Goal: Task Accomplishment & Management: Use online tool/utility

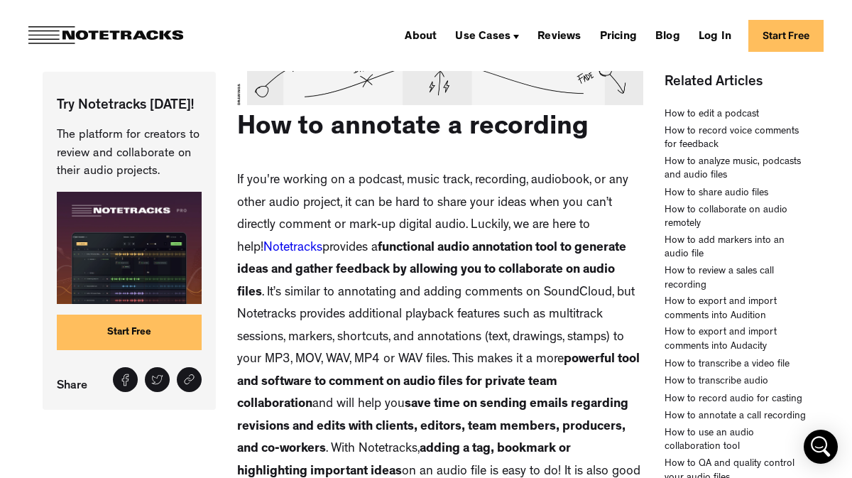
scroll to position [322, 0]
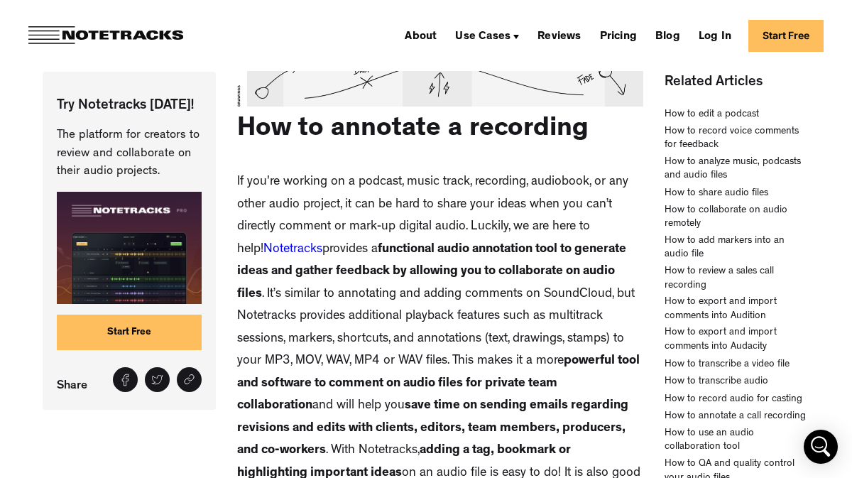
click at [146, 335] on link "Start Free" at bounding box center [129, 332] width 145 height 35
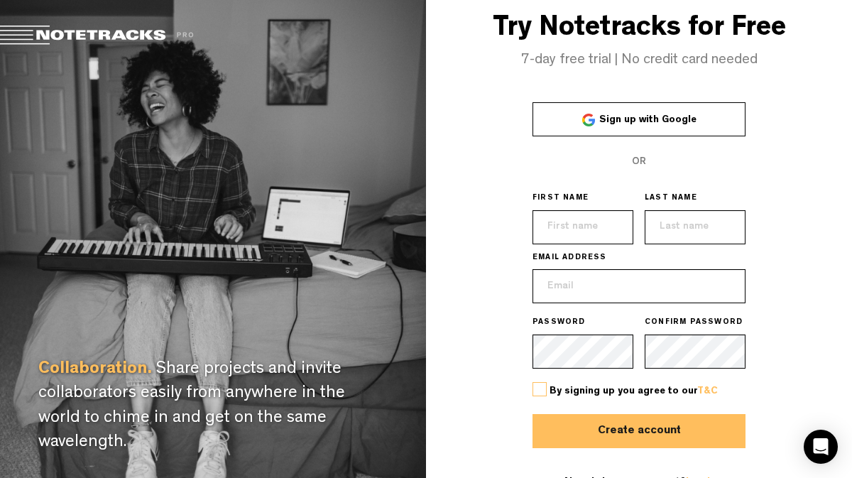
click at [630, 125] on link "Sign up with Google" at bounding box center [638, 119] width 213 height 34
click at [542, 390] on label at bounding box center [539, 389] width 14 height 14
click at [0, 0] on input "checkbox" at bounding box center [0, 0] width 0 height 0
click at [649, 432] on button "Create account" at bounding box center [638, 431] width 213 height 34
click at [581, 231] on input "text" at bounding box center [582, 227] width 101 height 34
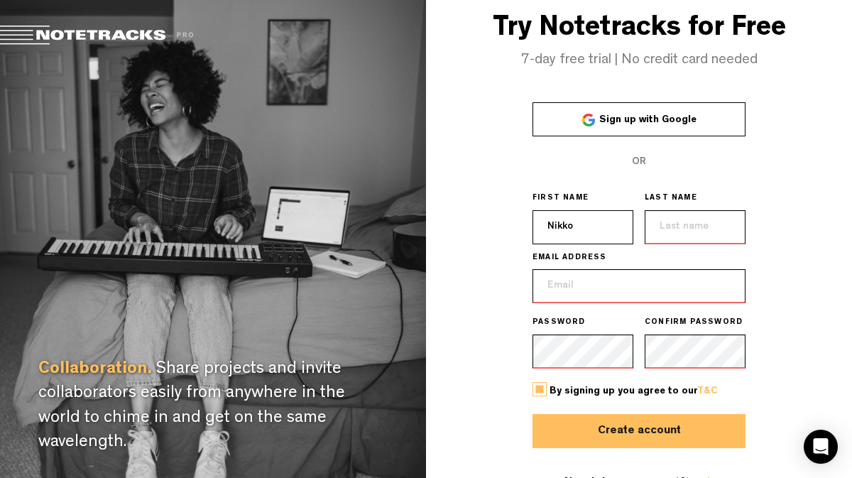
type input "Nikko"
type input "V"
click at [580, 229] on input "Nikko" at bounding box center [582, 227] width 101 height 34
type input "N"
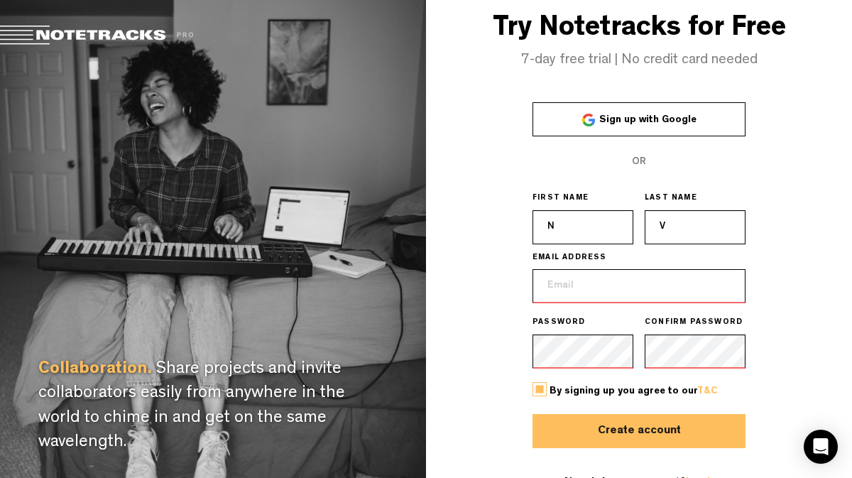
click at [586, 285] on input "email" at bounding box center [638, 286] width 213 height 34
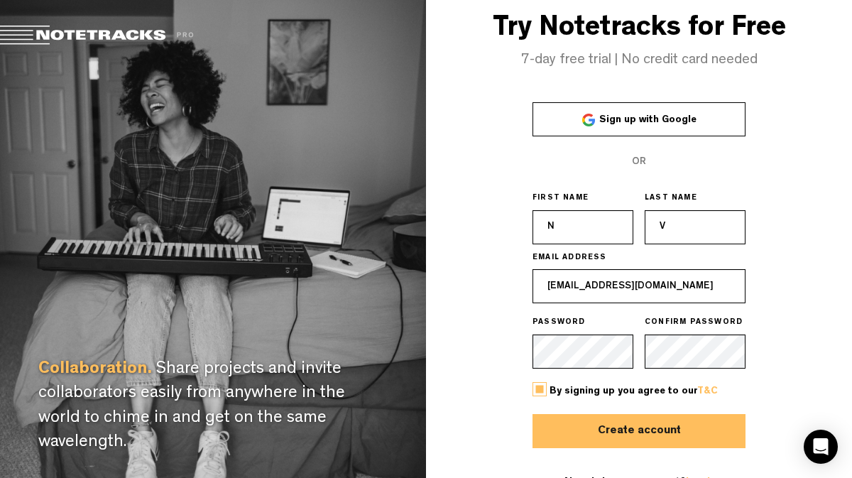
click at [629, 430] on button "Create account" at bounding box center [638, 431] width 213 height 34
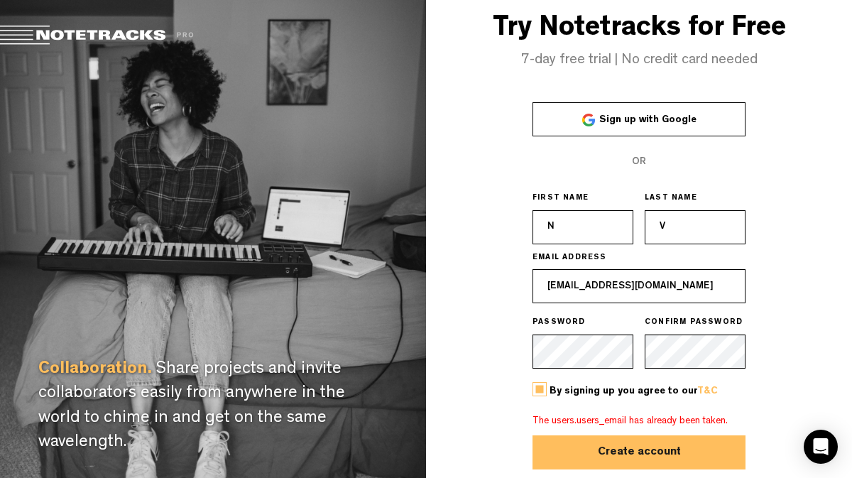
click at [602, 285] on input "[EMAIL_ADDRESS][DOMAIN_NAME]" at bounding box center [638, 286] width 213 height 34
click at [604, 285] on input "[EMAIL_ADDRESS][DOMAIN_NAME]" at bounding box center [638, 286] width 213 height 34
type input "[PERSON_NAME][EMAIL_ADDRESS][DOMAIN_NAME]"
click at [532, 435] on button "Create account" at bounding box center [638, 452] width 213 height 34
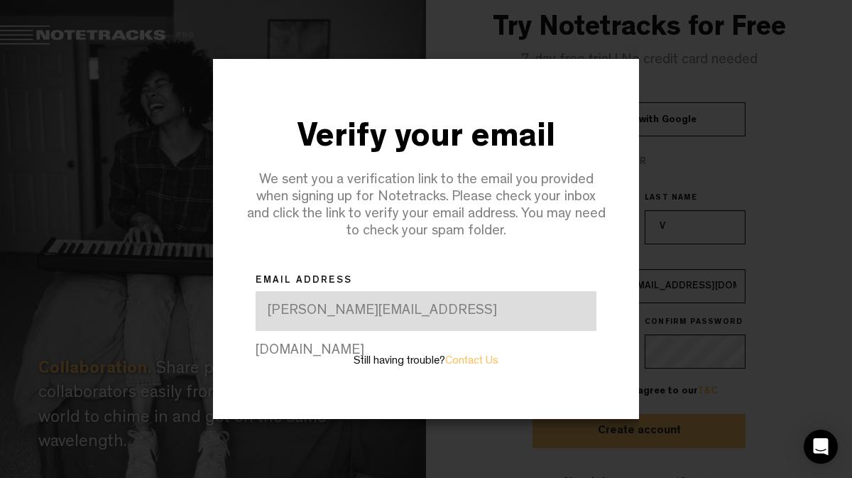
click at [787, 234] on div at bounding box center [426, 239] width 852 height 478
click at [394, 307] on div "[PERSON_NAME][EMAIL_ADDRESS][DOMAIN_NAME]" at bounding box center [426, 311] width 341 height 40
click at [459, 317] on div "[PERSON_NAME][EMAIL_ADDRESS][DOMAIN_NAME]" at bounding box center [426, 311] width 341 height 40
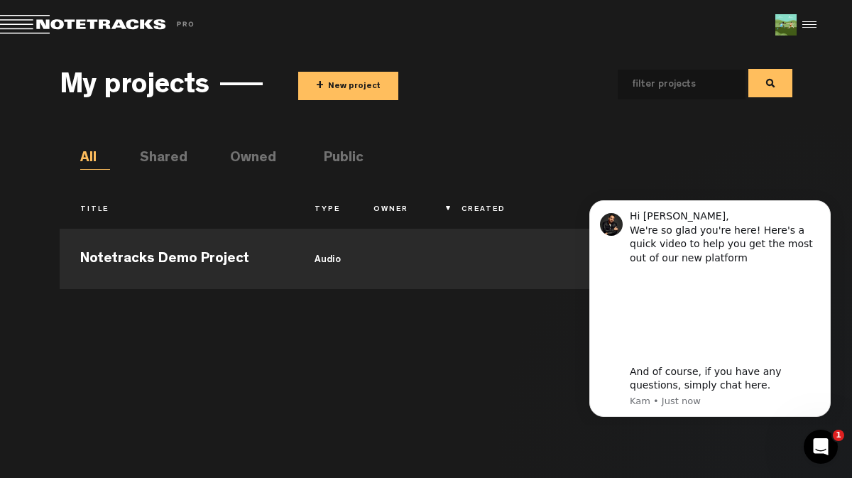
click at [344, 80] on button "+ New project" at bounding box center [348, 86] width 100 height 28
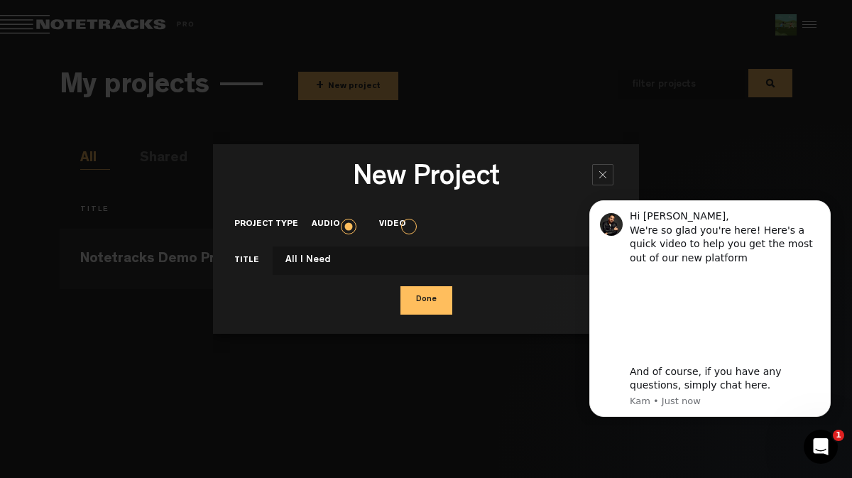
type input "All I Need"
click at [427, 306] on button "Done" at bounding box center [426, 300] width 52 height 28
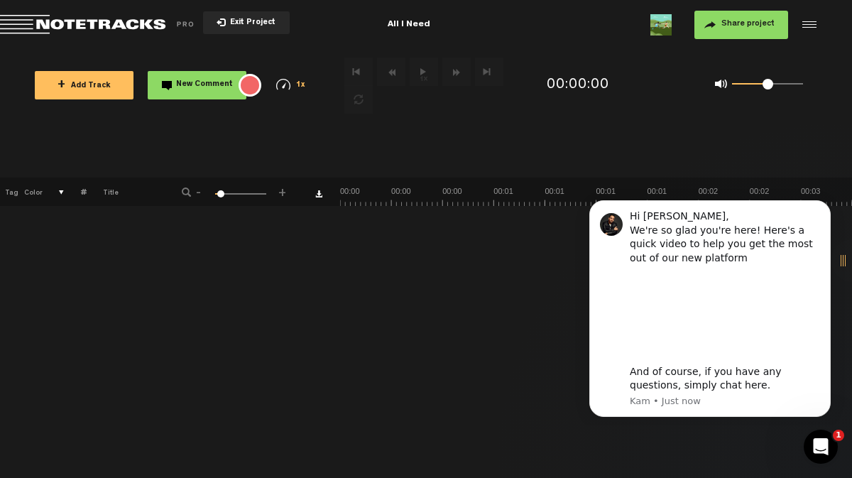
click at [86, 79] on button "+ Add Track" at bounding box center [84, 85] width 99 height 28
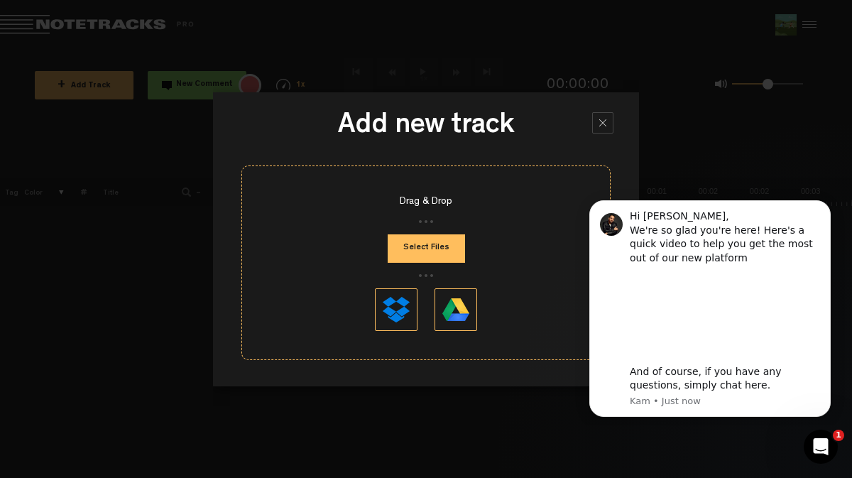
click at [425, 248] on button "Select Files" at bounding box center [426, 248] width 77 height 28
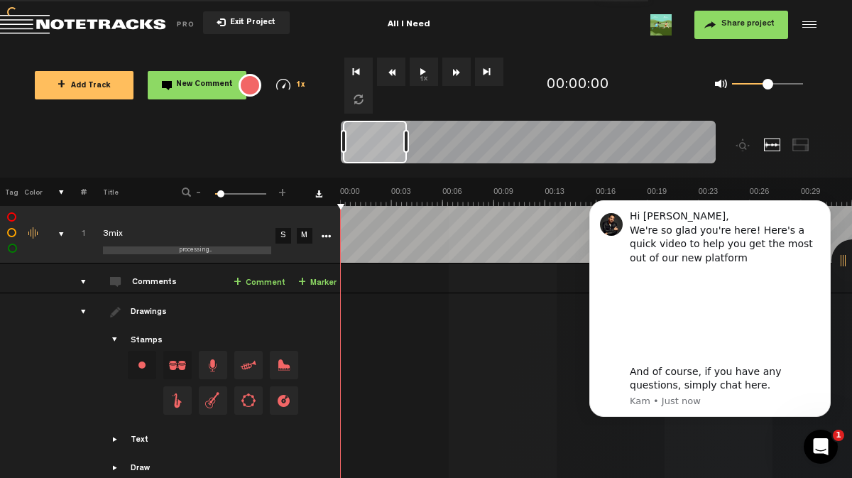
click at [340, 141] on nt-zoom-navigation-bar at bounding box center [426, 149] width 852 height 57
drag, startPoint x: 345, startPoint y: 142, endPoint x: 294, endPoint y: 158, distance: 53.7
click at [294, 158] on nt-zoom-navigation-bar at bounding box center [426, 149] width 852 height 57
click at [824, 204] on icon "Dismiss notification" at bounding box center [827, 205] width 8 height 8
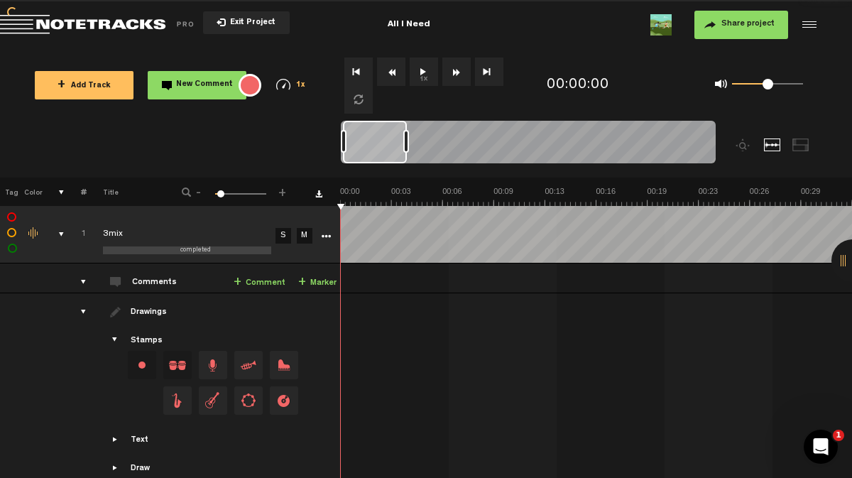
click at [424, 71] on button "1x" at bounding box center [424, 72] width 28 height 28
click at [420, 69] on button "1x" at bounding box center [424, 72] width 28 height 28
click at [430, 78] on button "1x" at bounding box center [424, 72] width 28 height 28
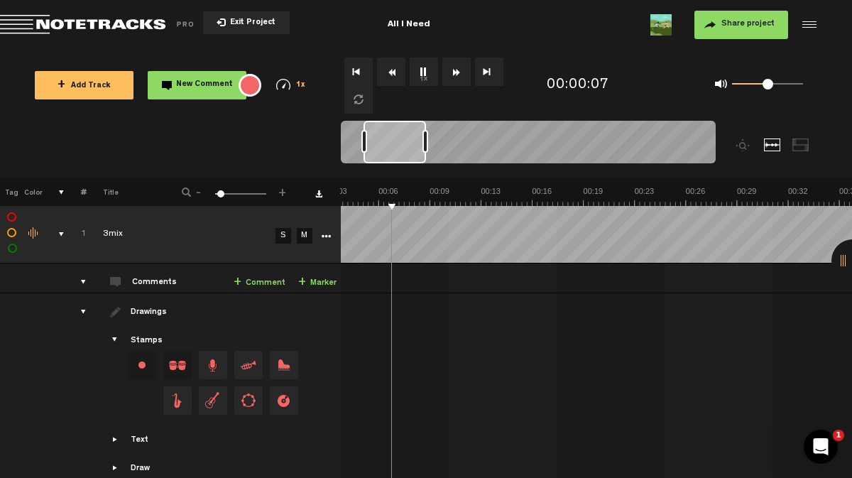
scroll to position [0, 65]
drag, startPoint x: 372, startPoint y: 140, endPoint x: 393, endPoint y: 149, distance: 22.6
click at [393, 149] on div at bounding box center [395, 142] width 62 height 43
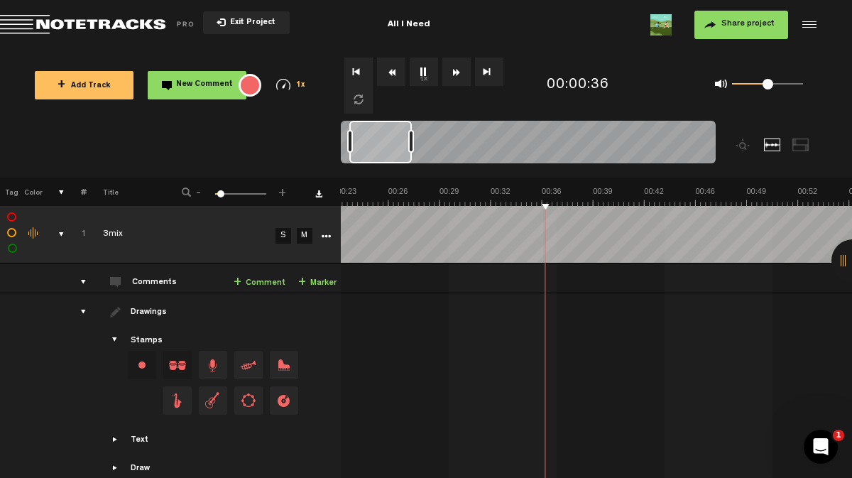
scroll to position [0, 361]
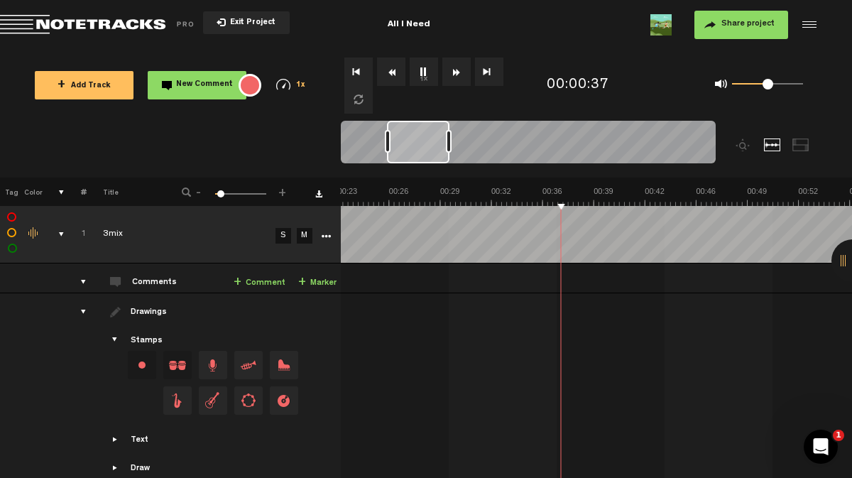
click at [398, 283] on td "1 3mix S M 3mix by Nikko Vichert 0 collaborators" at bounding box center [597, 278] width 512 height 30
click at [250, 275] on link "+ Comment" at bounding box center [260, 283] width 52 height 16
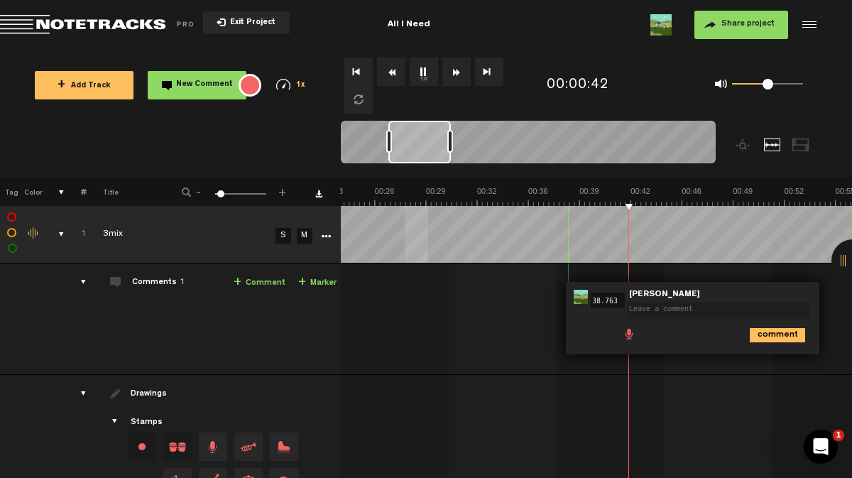
click at [430, 256] on td at bounding box center [597, 235] width 512 height 58
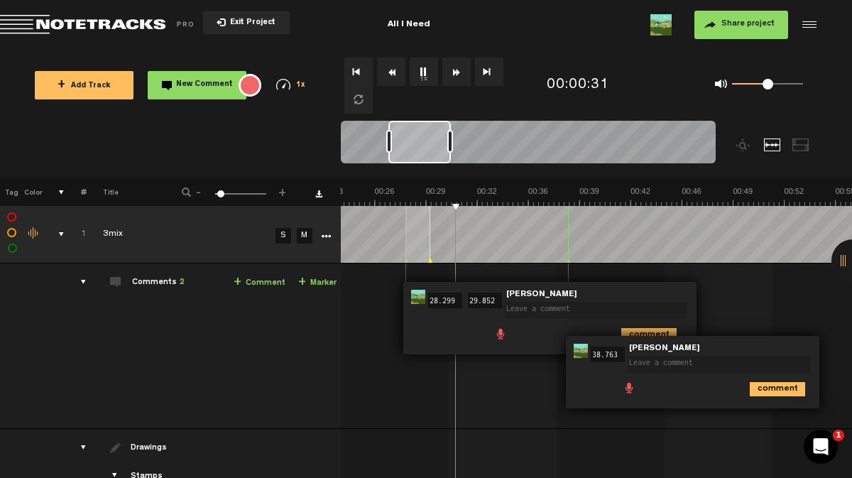
click at [567, 258] on icon at bounding box center [569, 261] width 6 height 7
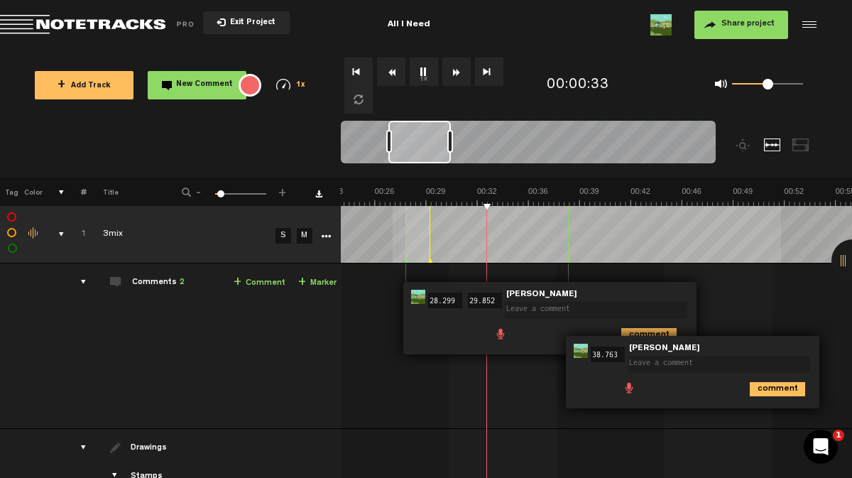
click at [393, 258] on td at bounding box center [597, 235] width 512 height 58
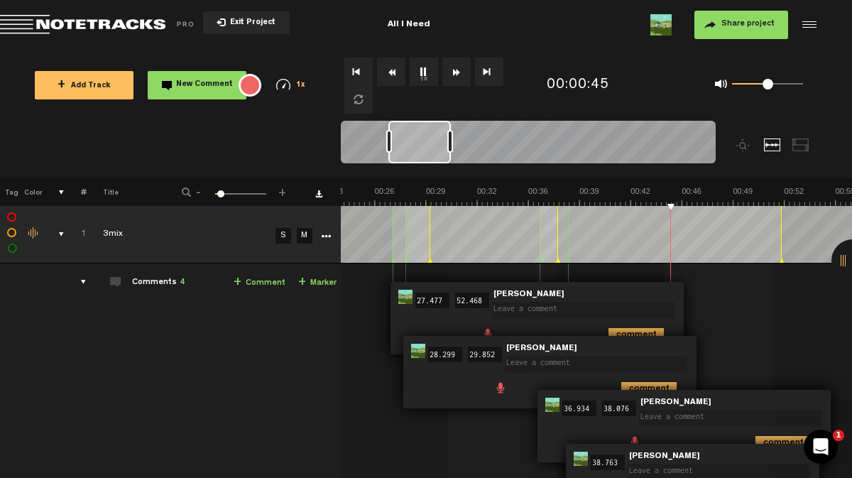
click at [523, 349] on span "Nikko Vichert" at bounding box center [542, 349] width 74 height 10
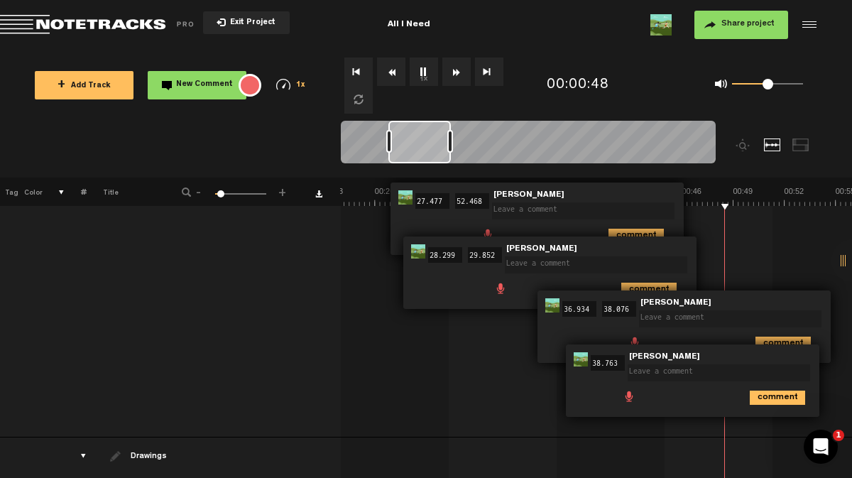
scroll to position [101, 0]
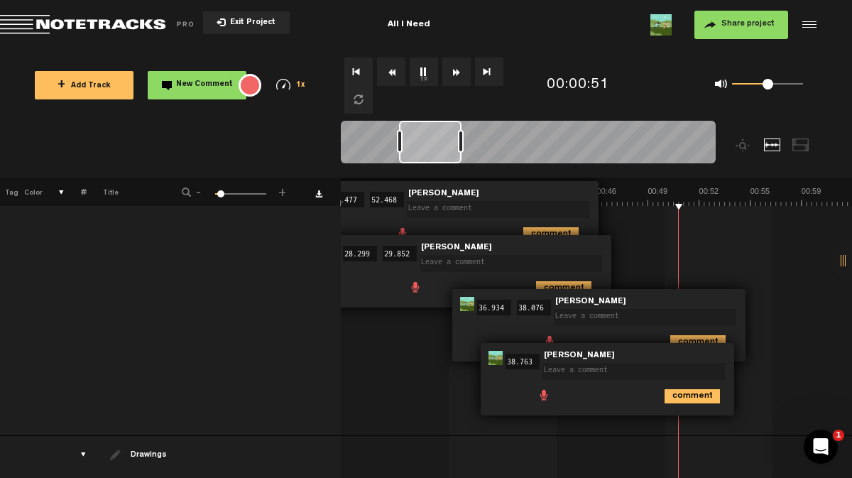
click at [501, 360] on img at bounding box center [495, 358] width 14 height 14
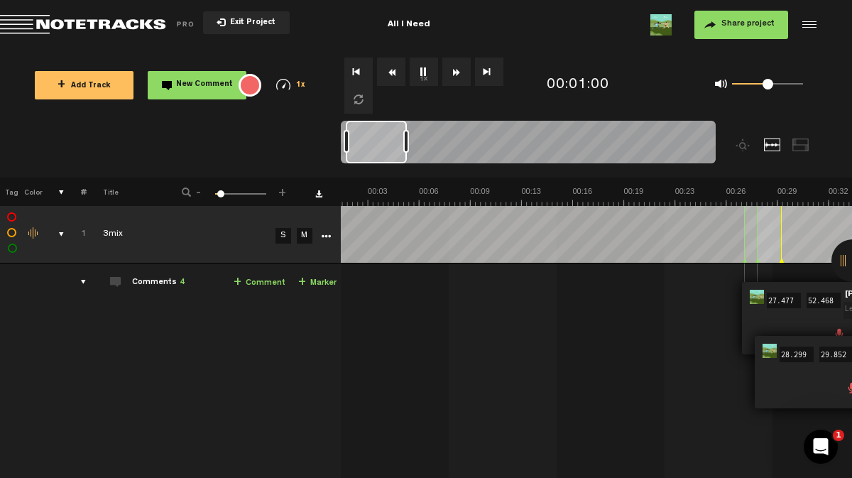
scroll to position [0, 0]
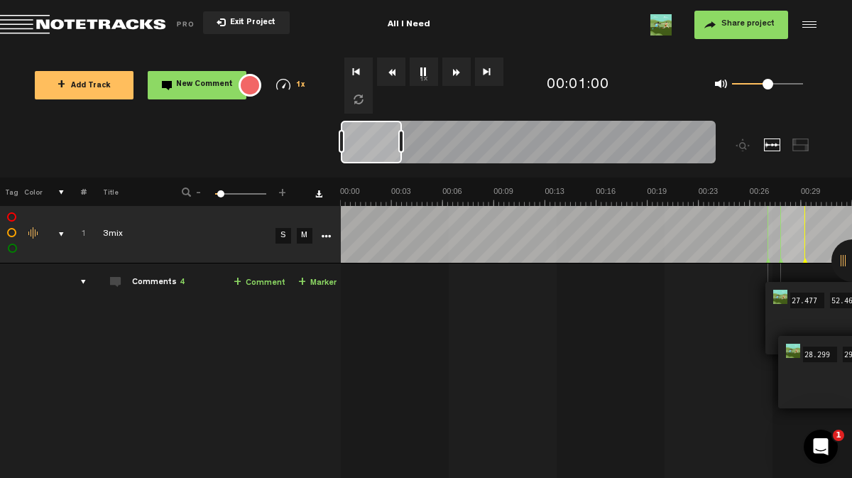
drag, startPoint x: 435, startPoint y: 131, endPoint x: 337, endPoint y: 170, distance: 105.7
click at [337, 170] on nt-zoom-navigation-bar at bounding box center [426, 149] width 852 height 57
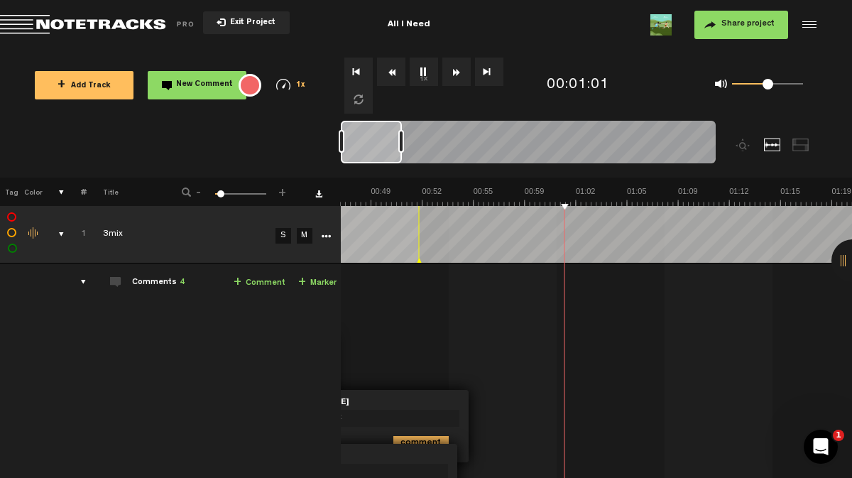
click at [424, 75] on button "1x" at bounding box center [424, 72] width 28 height 28
click at [804, 144] on div at bounding box center [800, 144] width 17 height 13
click at [802, 145] on div at bounding box center [800, 144] width 17 height 13
click at [773, 144] on div at bounding box center [772, 144] width 17 height 13
click at [322, 235] on icon "More" at bounding box center [326, 236] width 10 height 10
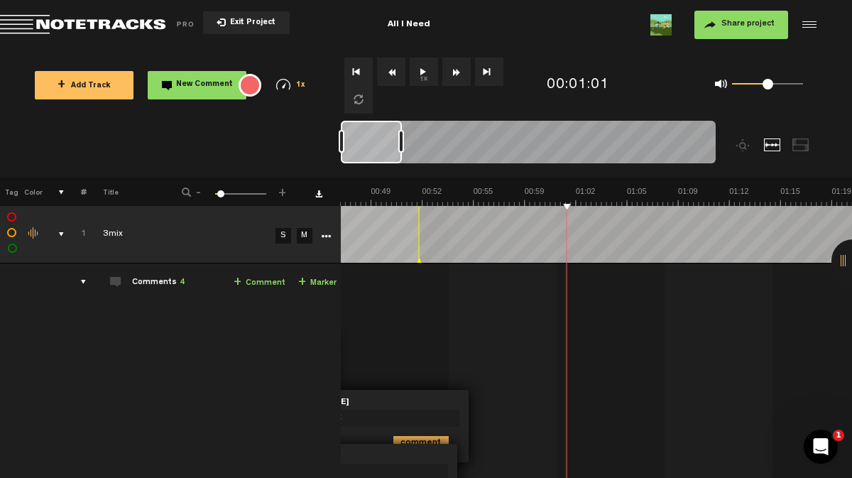
click at [187, 329] on td "Comments 4 + Comment + Marker" at bounding box center [214, 399] width 254 height 273
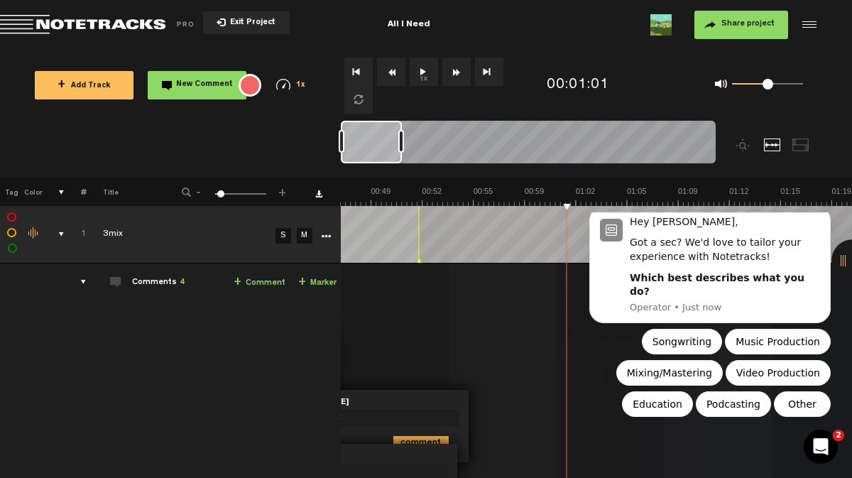
scroll to position [0, 0]
click at [251, 28] on button "Exit Project" at bounding box center [246, 22] width 87 height 23
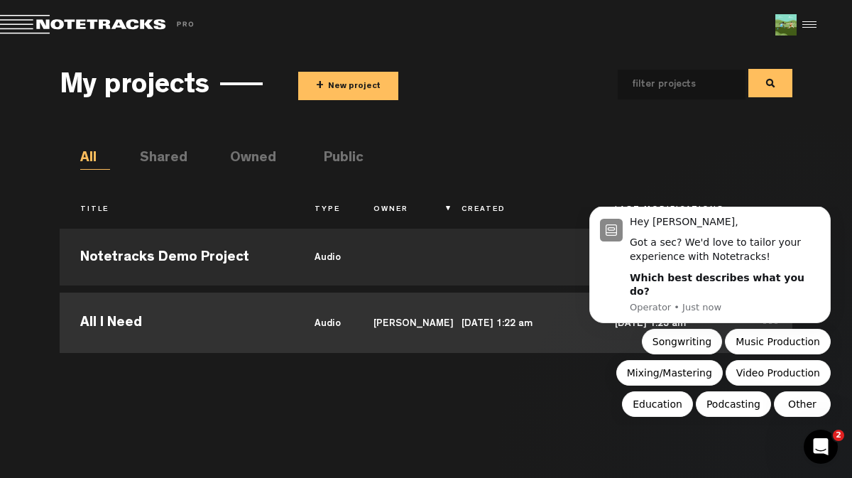
click at [138, 317] on td "All I Need" at bounding box center [177, 321] width 234 height 64
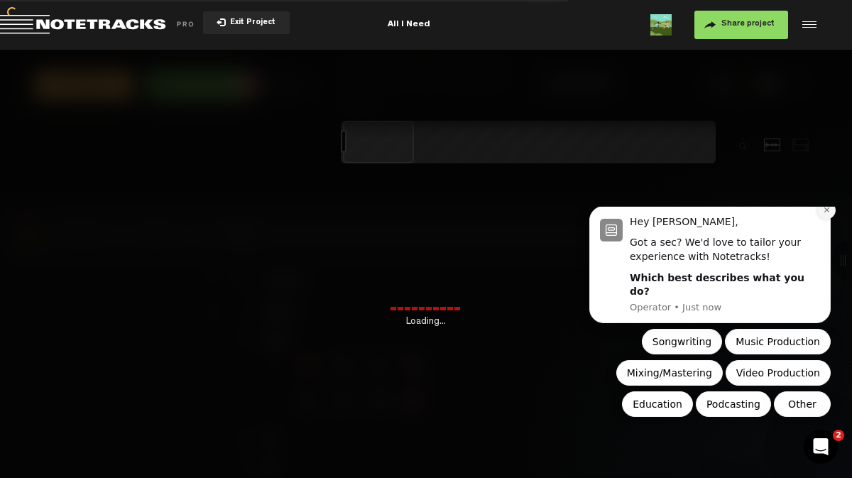
click at [827, 219] on button "Dismiss notification" at bounding box center [826, 210] width 18 height 18
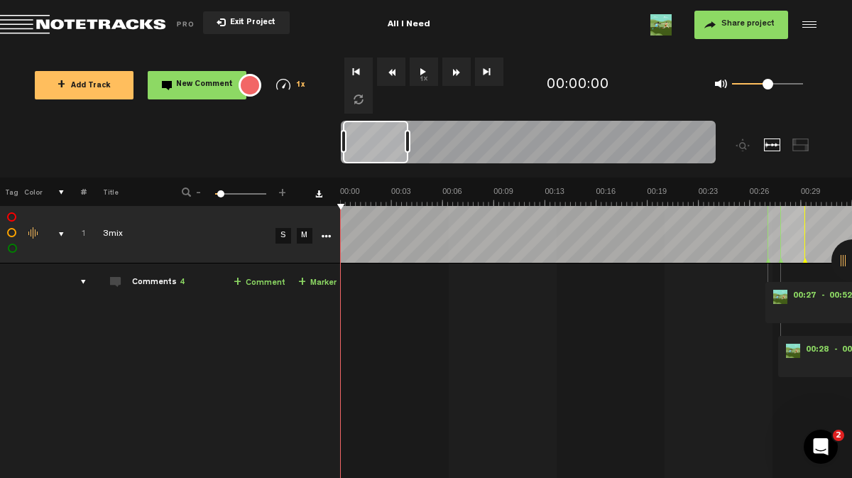
click at [809, 21] on div at bounding box center [807, 24] width 21 height 21
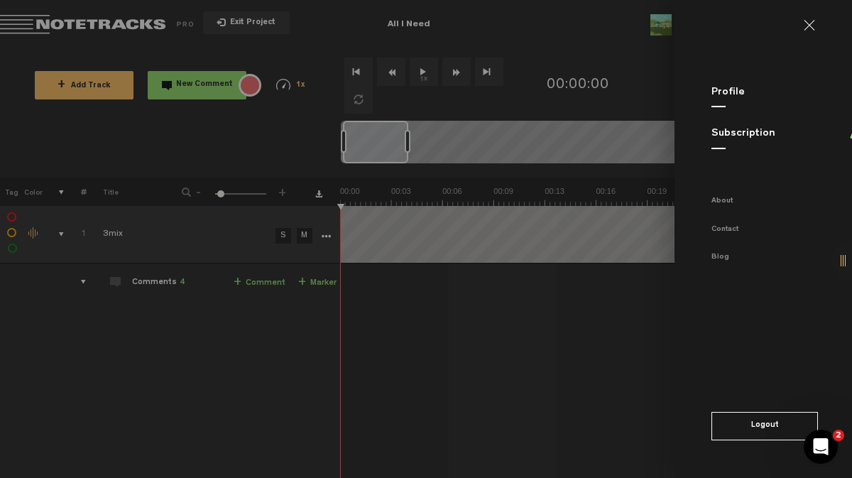
click at [616, 322] on md-backdrop at bounding box center [426, 239] width 852 height 478
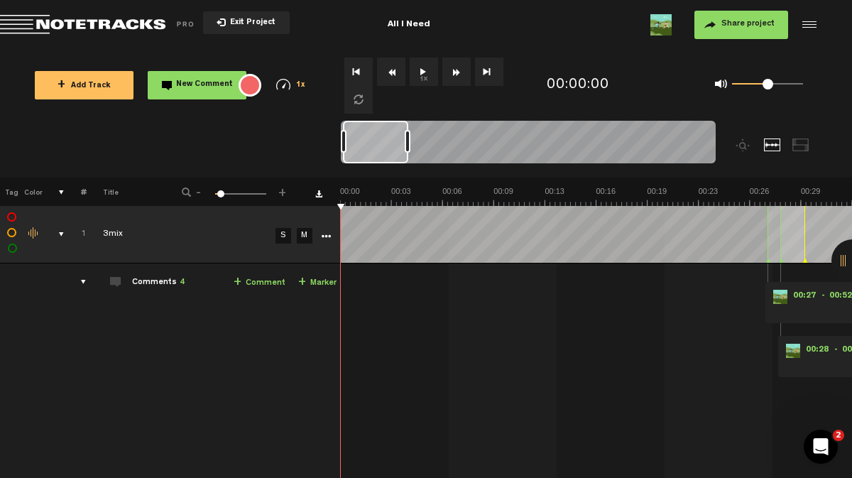
click at [792, 292] on span "00:27" at bounding box center [804, 297] width 34 height 14
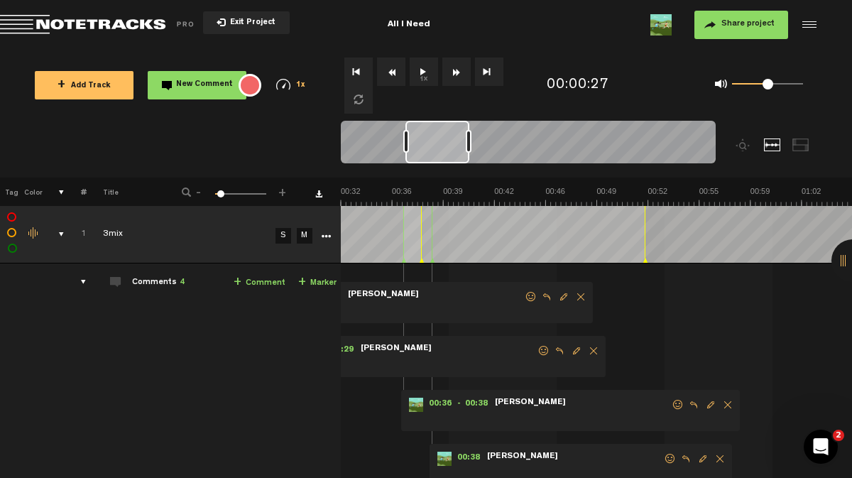
scroll to position [0, 426]
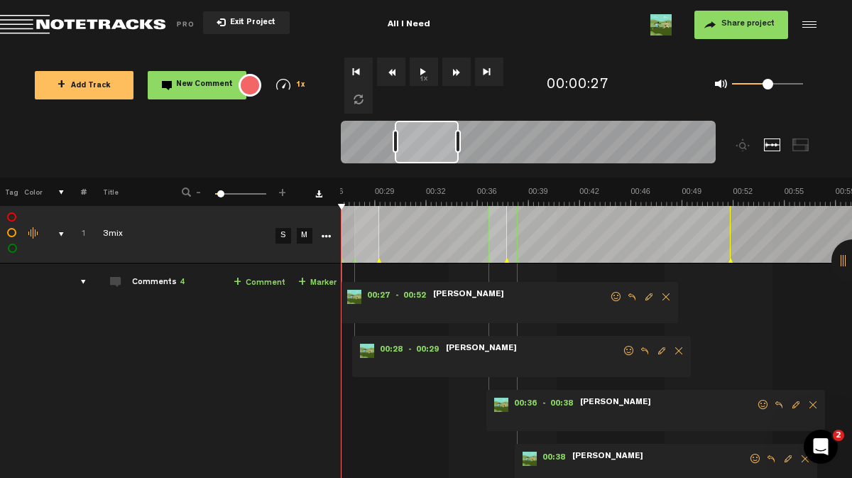
click at [667, 296] on span "Delete comment" at bounding box center [665, 297] width 17 height 10
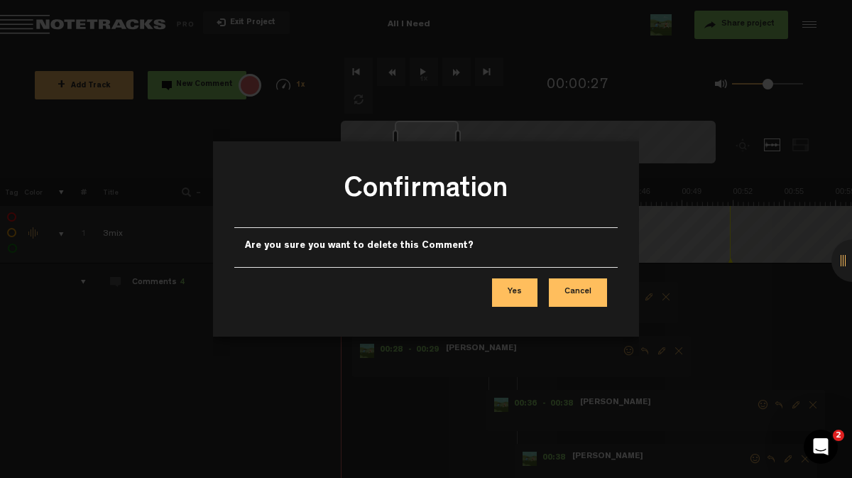
click at [520, 292] on button "Yes" at bounding box center [514, 292] width 45 height 28
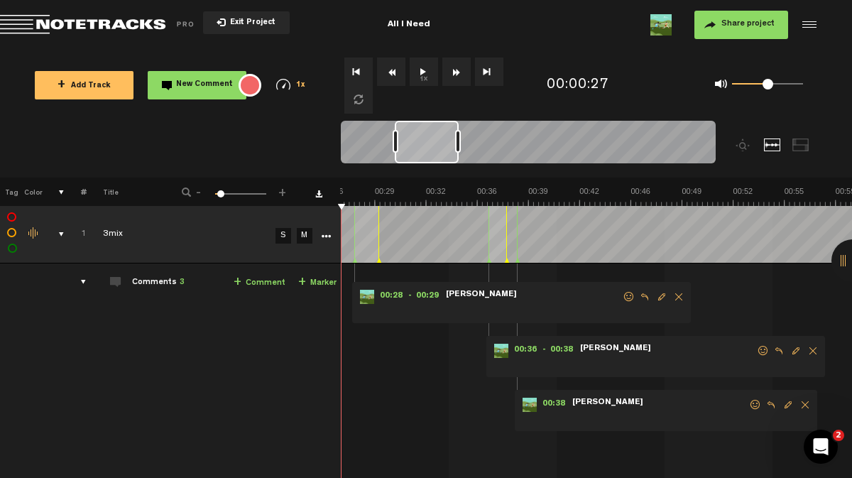
click at [679, 295] on span "Delete comment" at bounding box center [678, 297] width 17 height 10
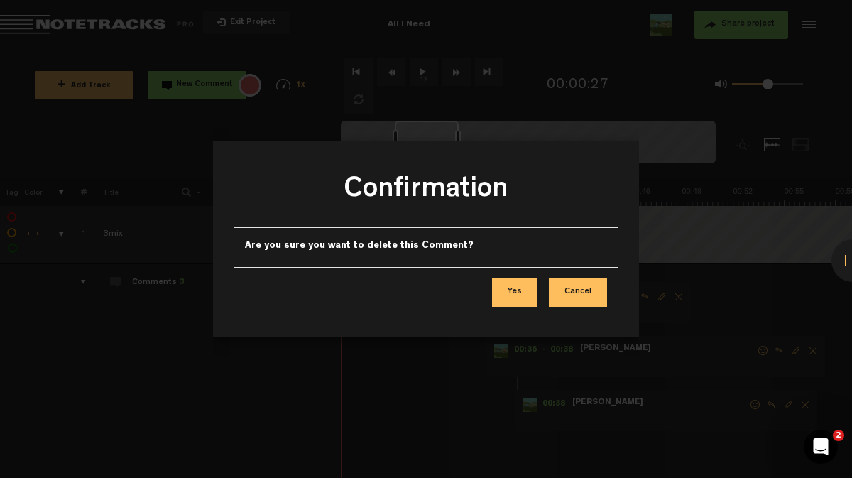
click at [528, 288] on button "Yes" at bounding box center [514, 292] width 45 height 28
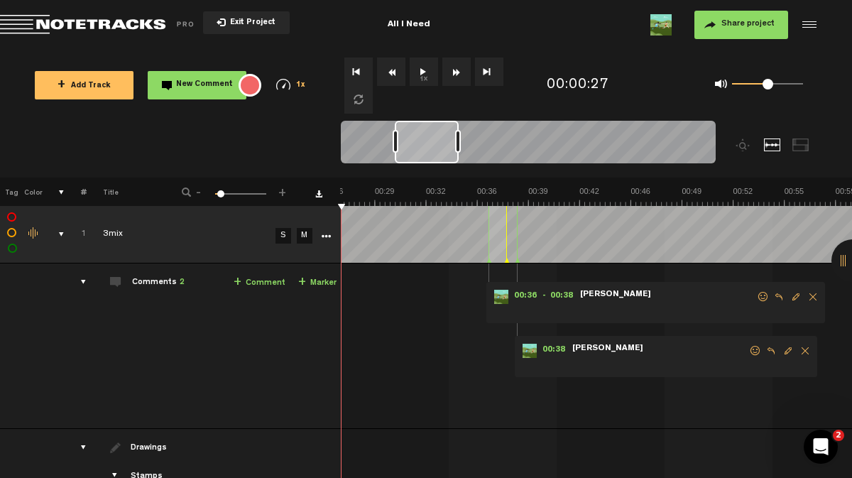
click at [812, 300] on span "Delete comment" at bounding box center [812, 297] width 17 height 10
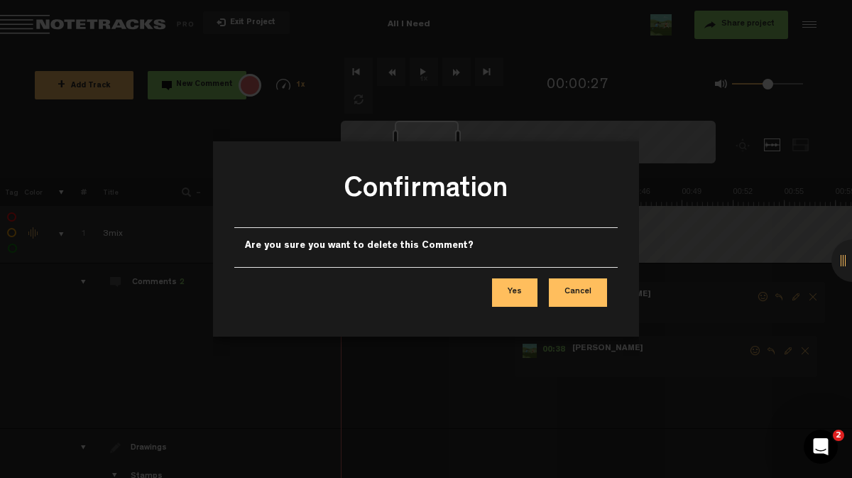
click at [520, 283] on button "Yes" at bounding box center [514, 292] width 45 height 28
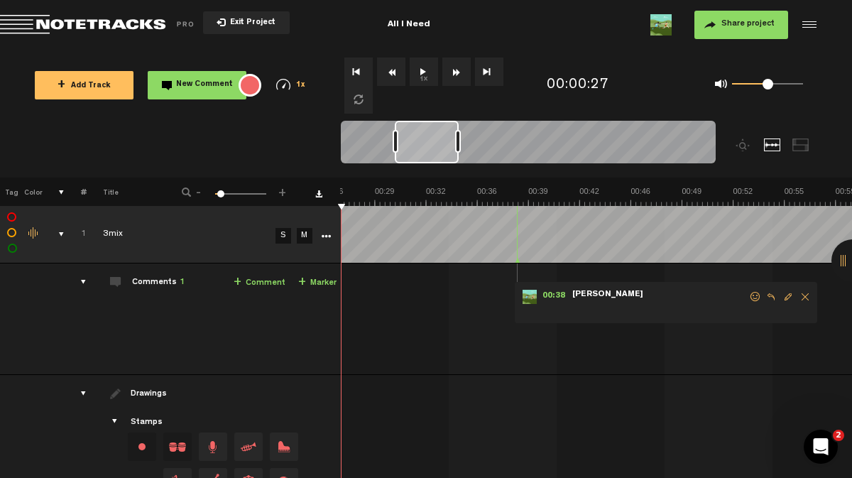
click at [804, 297] on span "Delete comment" at bounding box center [805, 297] width 17 height 10
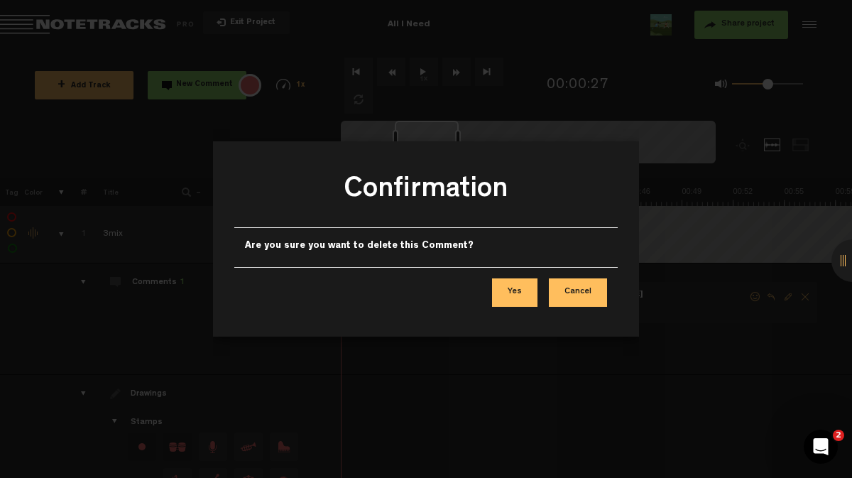
click at [527, 292] on button "Yes" at bounding box center [514, 292] width 45 height 28
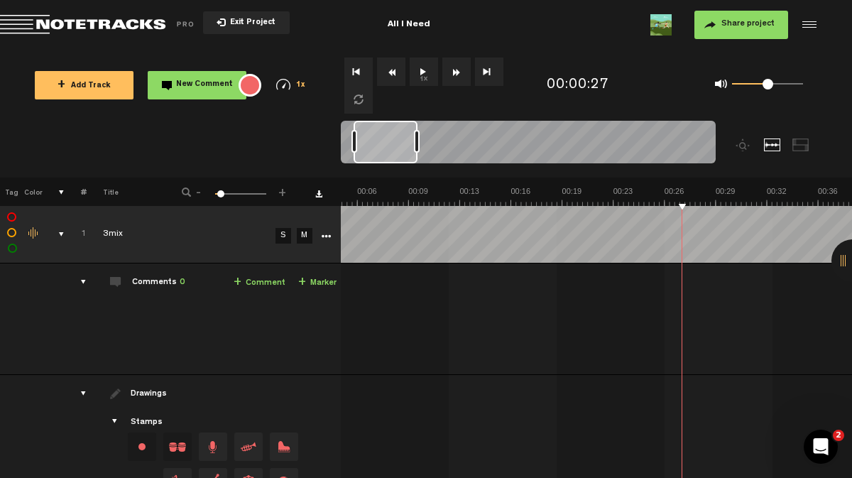
scroll to position [0, 0]
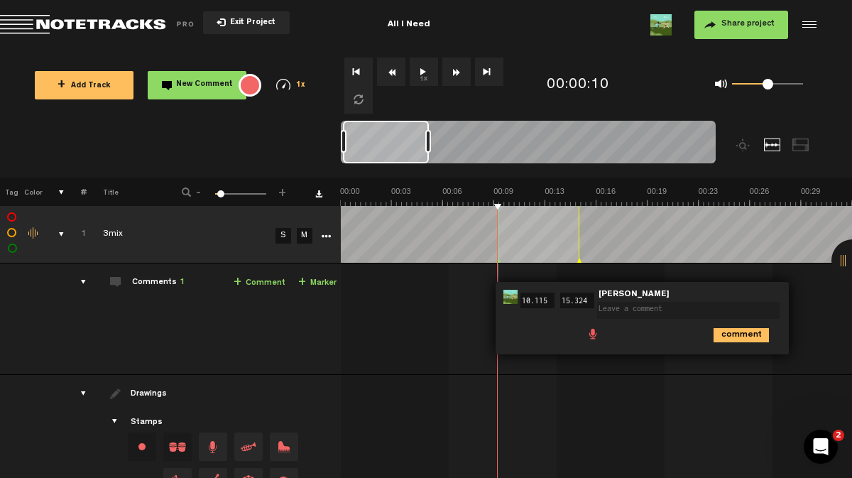
drag, startPoint x: 403, startPoint y: 141, endPoint x: 425, endPoint y: 145, distance: 22.4
click at [425, 145] on div at bounding box center [428, 141] width 6 height 23
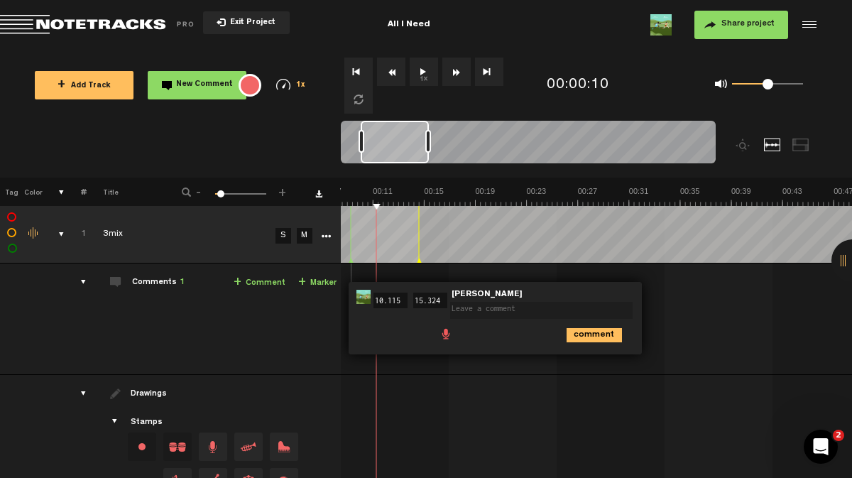
click at [358, 151] on div at bounding box center [528, 145] width 375 height 48
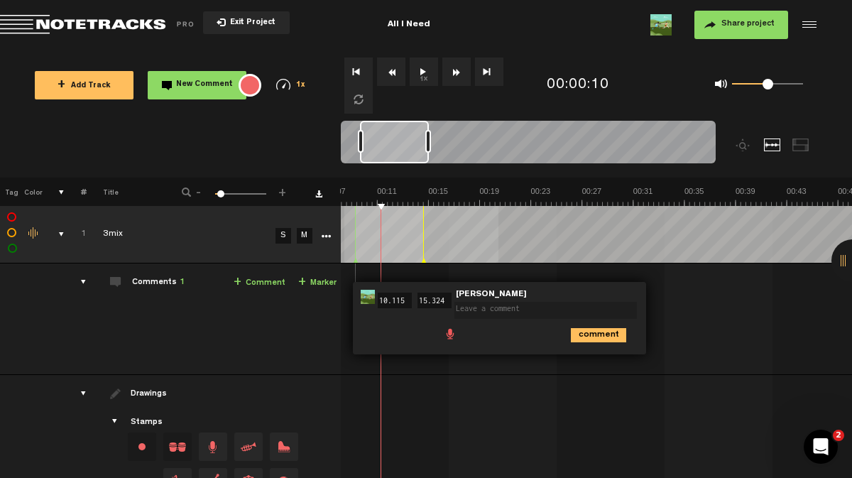
click at [344, 261] on td at bounding box center [597, 235] width 512 height 58
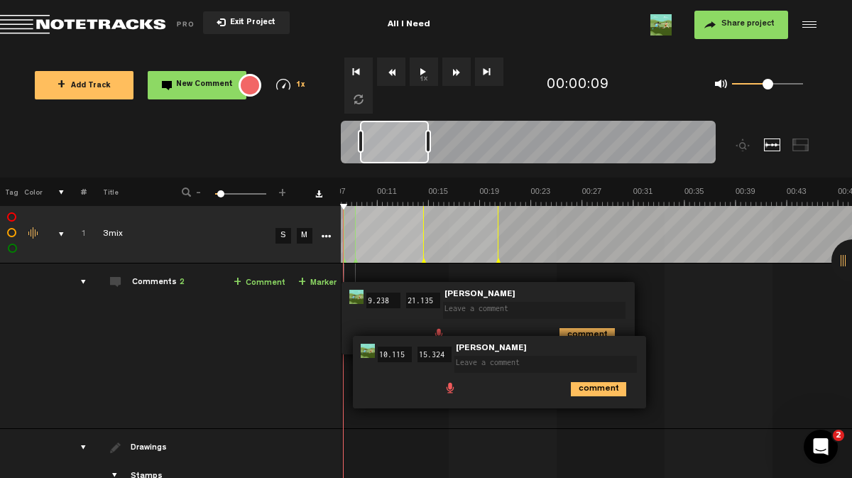
click at [775, 324] on td "1 3mix S M 3mix by Nikko Vichert 1 collaborators 00:09 9.238 - 00:21 21.135 • N…" at bounding box center [597, 345] width 512 height 165
click at [143, 447] on div "Drawings" at bounding box center [150, 448] width 39 height 12
click at [115, 442] on span at bounding box center [115, 447] width 11 height 11
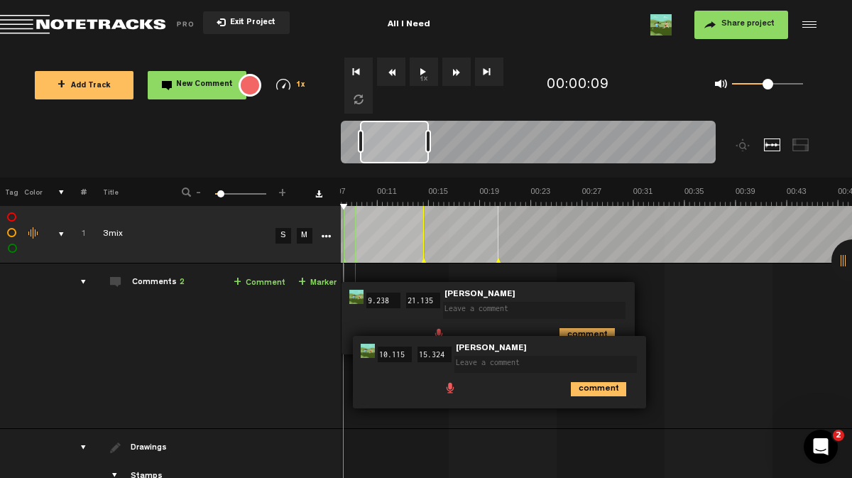
click at [84, 446] on div "drawings" at bounding box center [78, 447] width 22 height 14
click at [85, 280] on div "comments" at bounding box center [78, 282] width 22 height 14
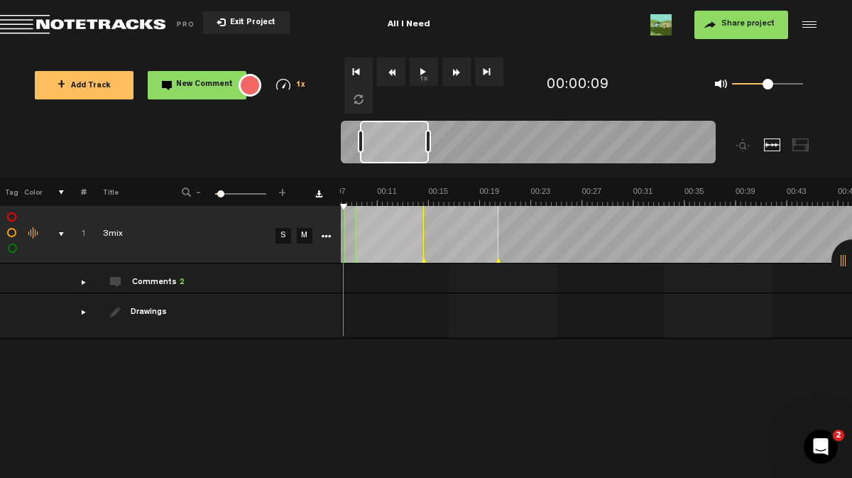
click at [148, 281] on div "Comments 2" at bounding box center [158, 283] width 53 height 12
click at [83, 281] on div "comments" at bounding box center [78, 282] width 22 height 14
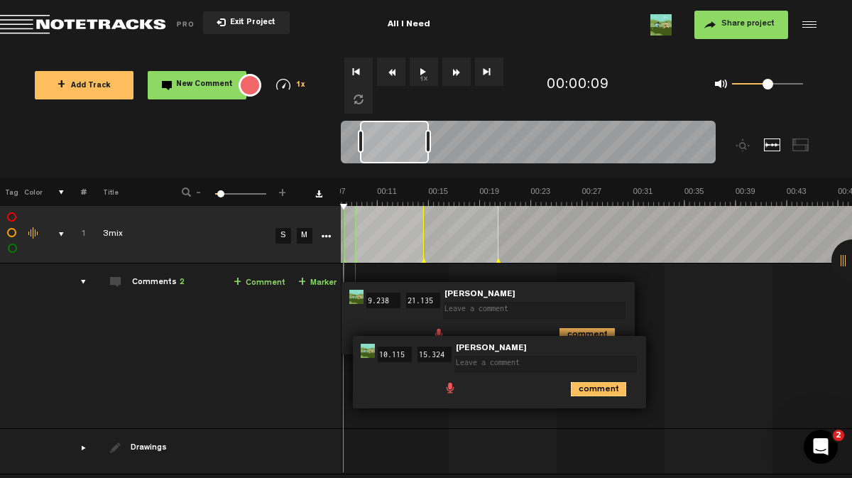
click at [582, 385] on icon "comment" at bounding box center [598, 389] width 55 height 14
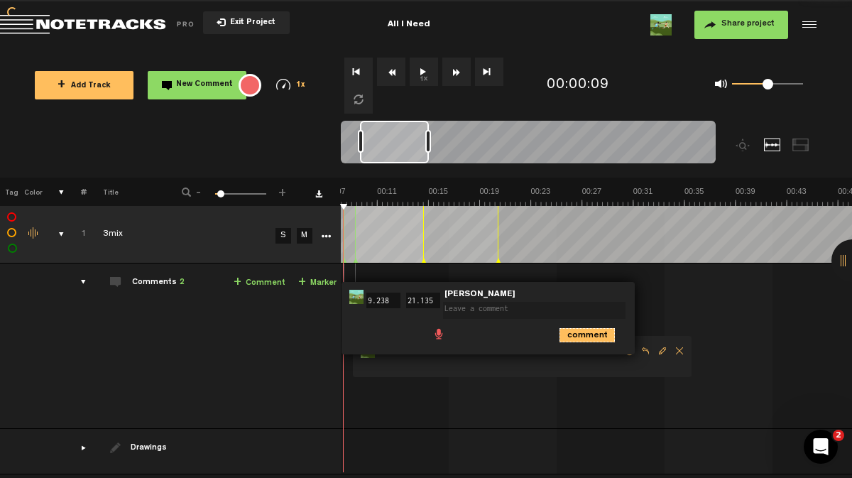
click at [577, 329] on icon "comment" at bounding box center [586, 335] width 55 height 14
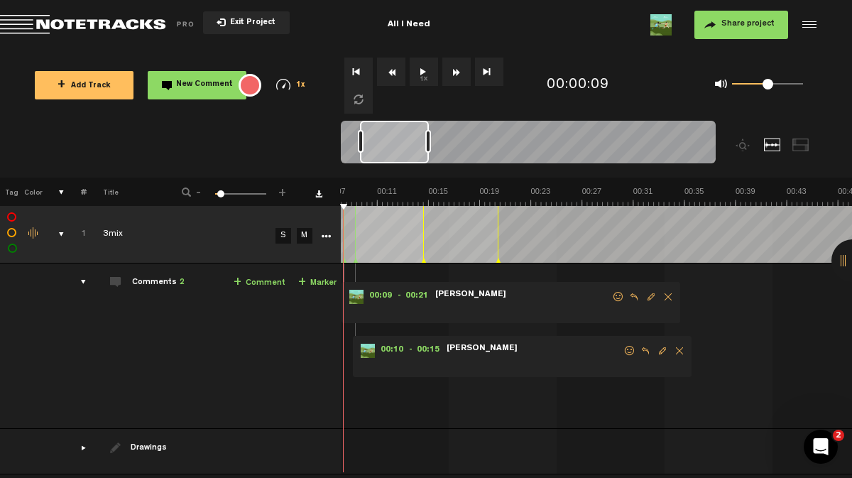
click at [667, 297] on span "Delete comment" at bounding box center [668, 297] width 17 height 10
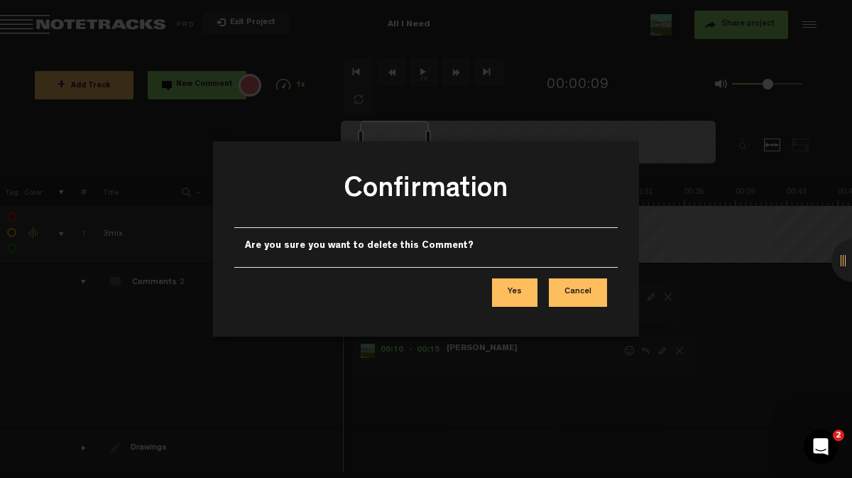
click at [521, 289] on button "Yes" at bounding box center [514, 292] width 45 height 28
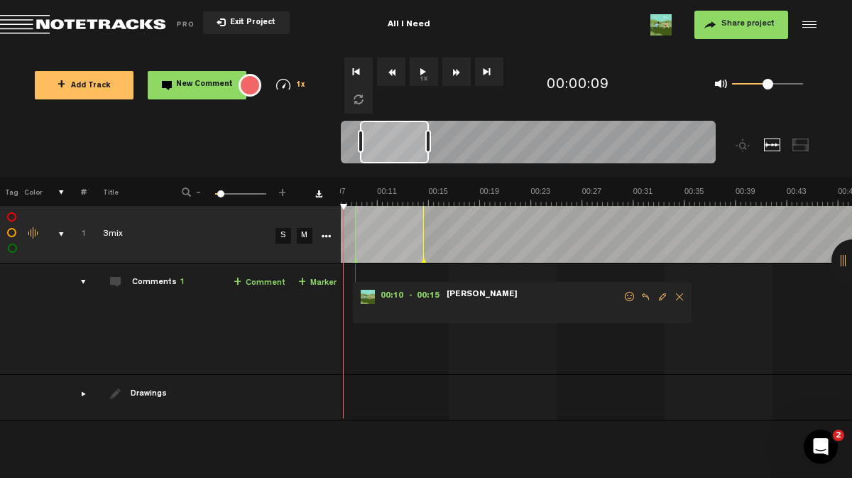
click at [682, 296] on span "Delete comment" at bounding box center [679, 297] width 17 height 10
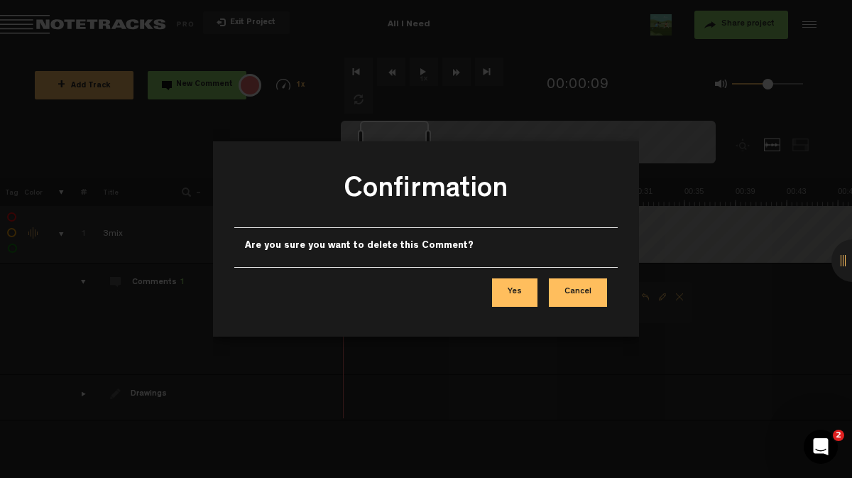
click at [513, 293] on button "Yes" at bounding box center [514, 292] width 45 height 28
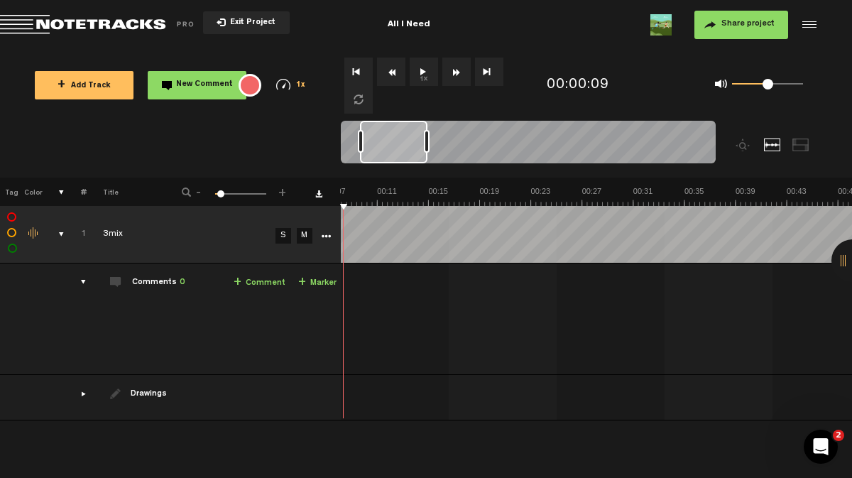
click at [395, 153] on div at bounding box center [393, 142] width 67 height 43
click at [419, 71] on button "1x" at bounding box center [424, 72] width 28 height 28
click at [424, 73] on button "1x" at bounding box center [424, 72] width 28 height 28
click at [363, 71] on button "Go to beginning" at bounding box center [358, 72] width 28 height 28
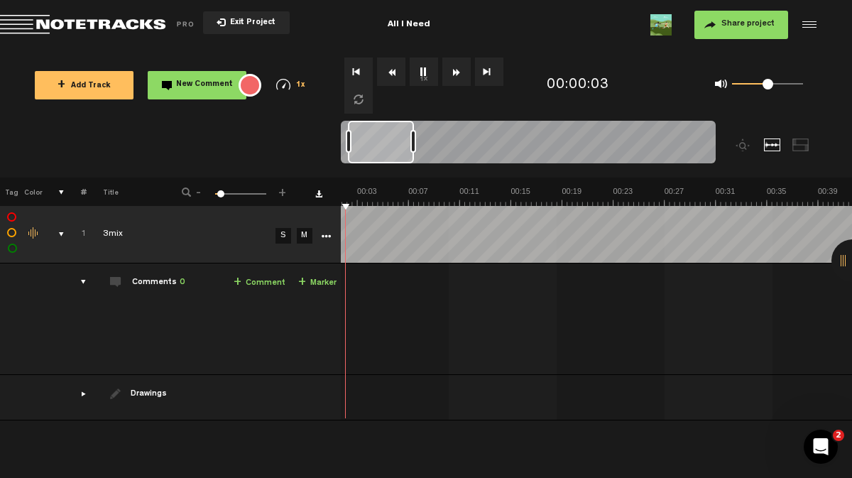
scroll to position [0, 0]
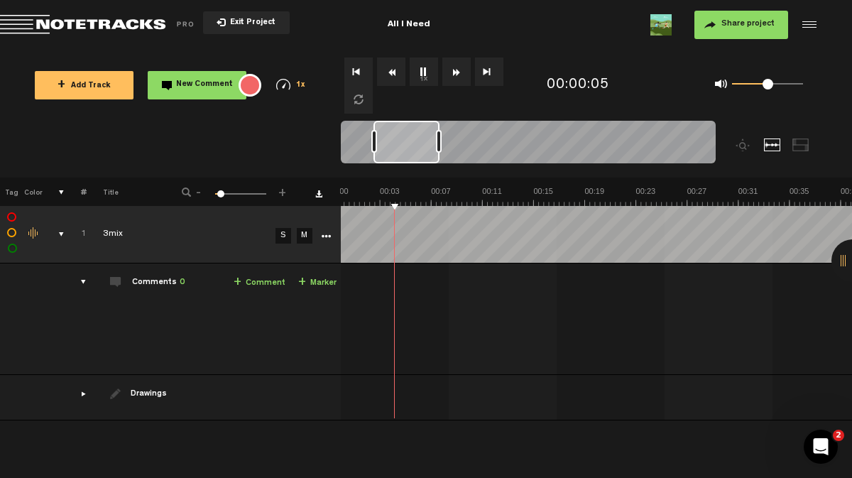
drag, startPoint x: 384, startPoint y: 135, endPoint x: 433, endPoint y: 135, distance: 49.0
click at [433, 135] on div at bounding box center [406, 142] width 66 height 43
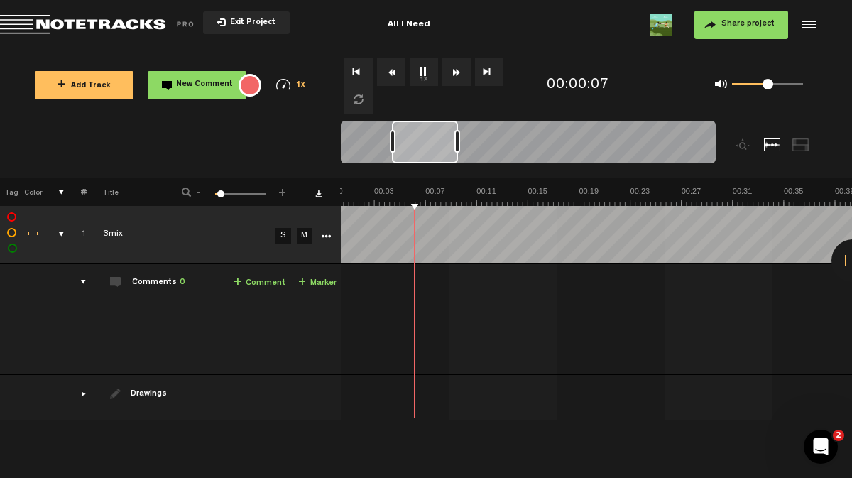
click at [427, 76] on button "1x" at bounding box center [424, 72] width 28 height 28
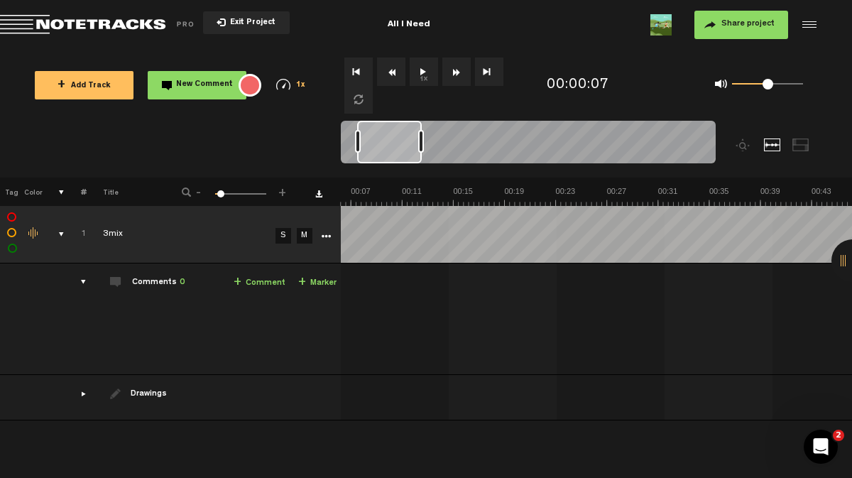
scroll to position [0, 102]
drag, startPoint x: 418, startPoint y: 145, endPoint x: 384, endPoint y: 146, distance: 34.1
click at [384, 146] on div at bounding box center [390, 142] width 65 height 43
click at [416, 72] on button "1x" at bounding box center [424, 72] width 28 height 28
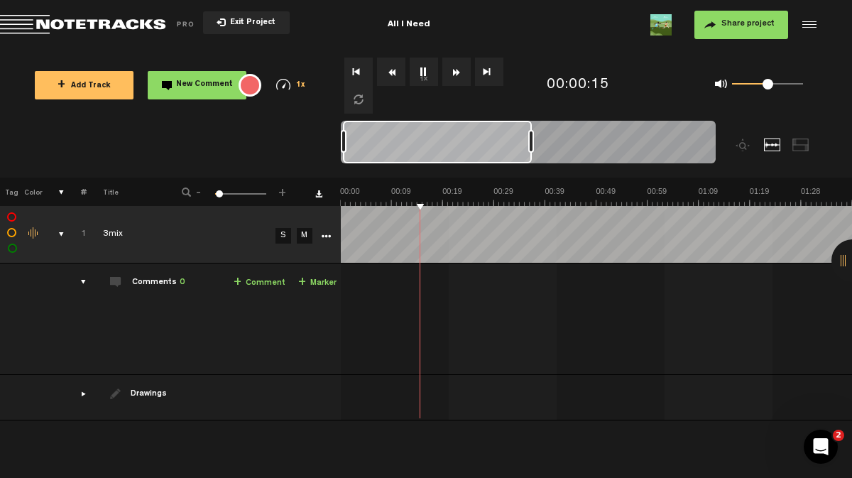
click at [219, 195] on span at bounding box center [219, 193] width 7 height 7
click at [327, 231] on icon "More" at bounding box center [326, 236] width 10 height 10
click at [316, 280] on link "+ Marker" at bounding box center [317, 283] width 38 height 16
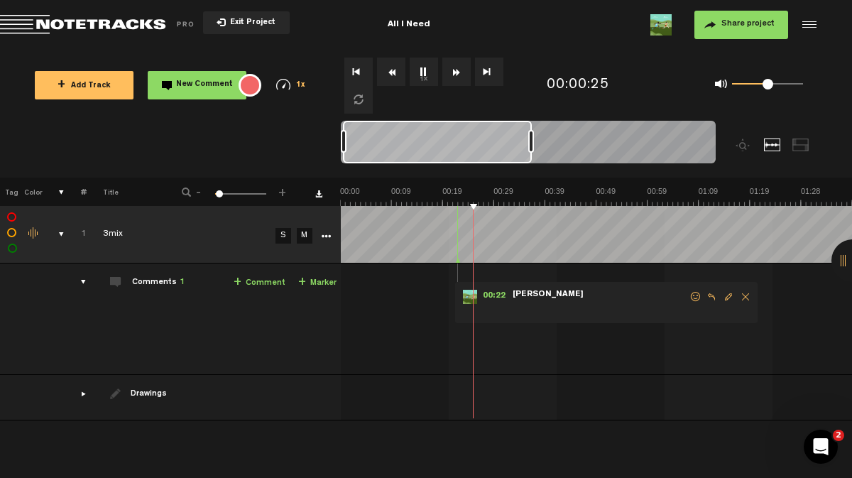
click at [747, 293] on span "Delete comment" at bounding box center [745, 297] width 17 height 10
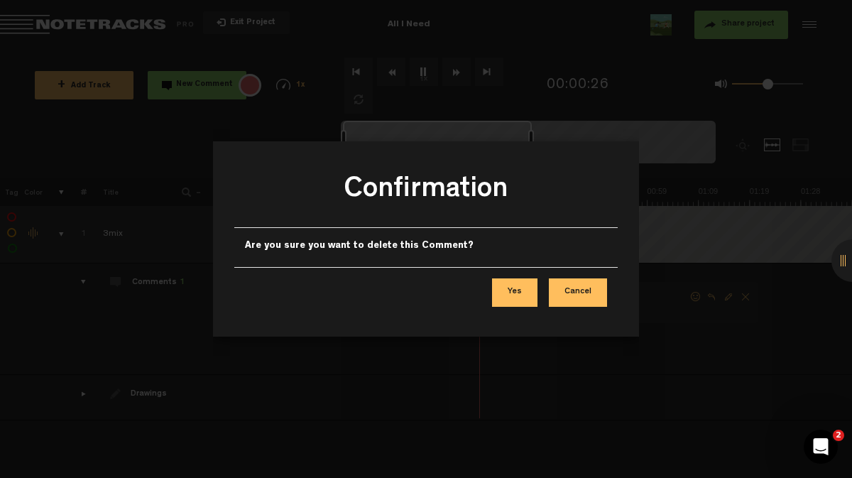
click at [523, 293] on button "Yes" at bounding box center [514, 292] width 45 height 28
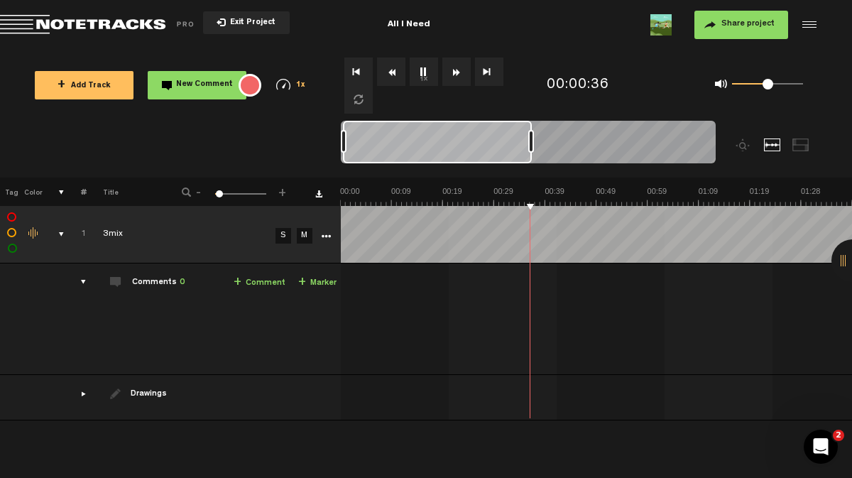
click at [60, 232] on div "comments, stamps & drawings" at bounding box center [56, 234] width 22 height 14
click at [62, 193] on th at bounding box center [54, 191] width 22 height 28
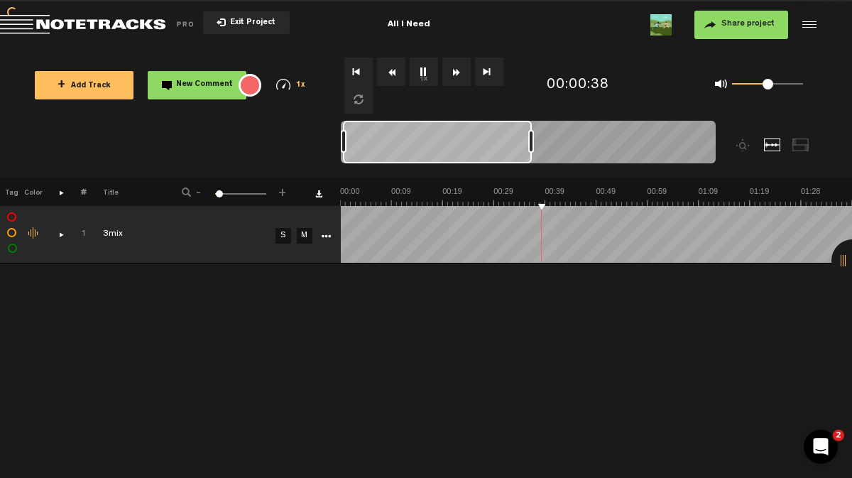
click at [62, 193] on th at bounding box center [54, 191] width 22 height 28
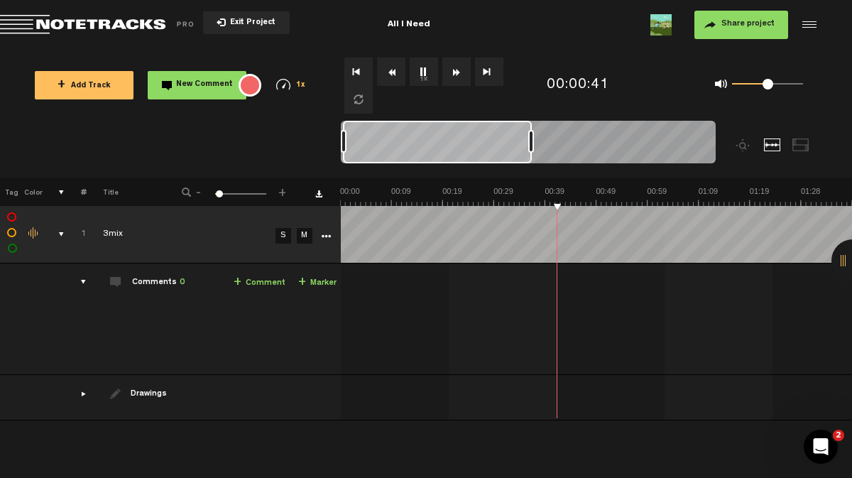
click at [85, 395] on div "drawings" at bounding box center [78, 393] width 22 height 14
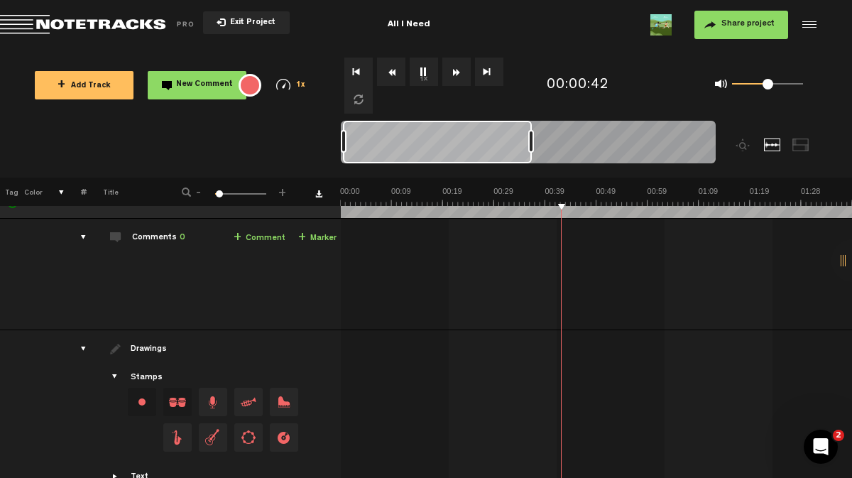
scroll to position [107, 0]
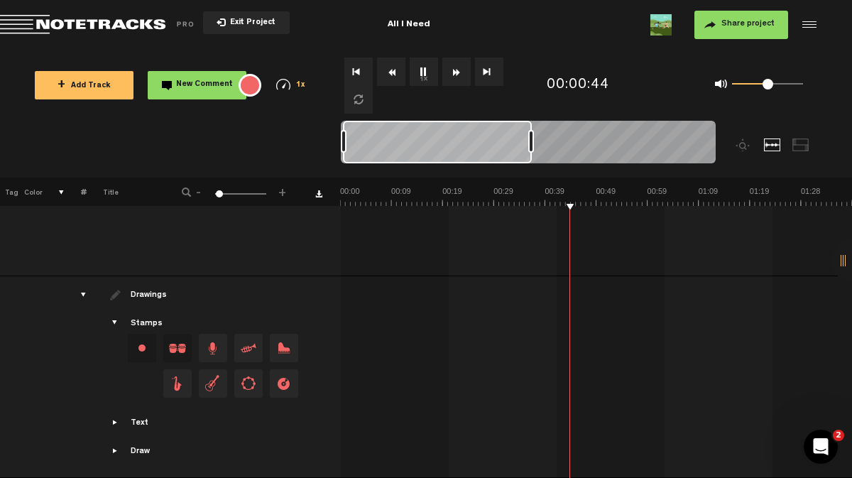
click at [113, 417] on span "Showcase text" at bounding box center [115, 422] width 11 height 11
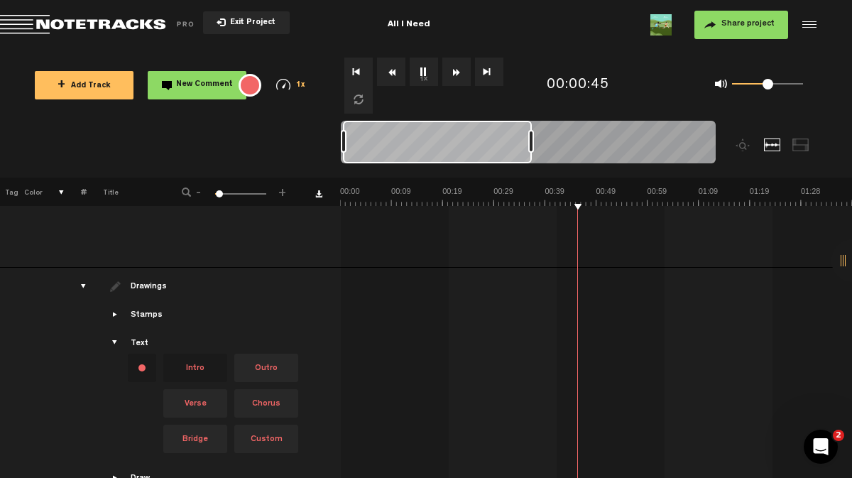
click at [204, 371] on span "Intro" at bounding box center [195, 368] width 64 height 28
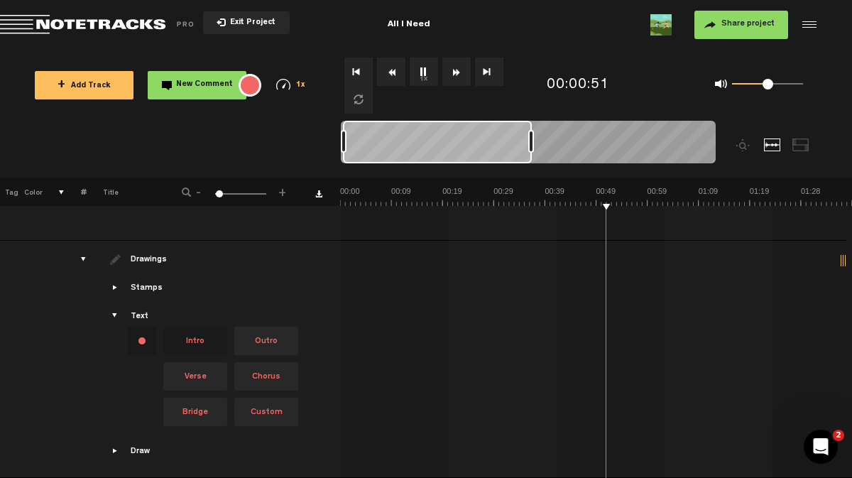
click at [486, 317] on div at bounding box center [855, 338] width 1024 height 53
click at [400, 312] on div at bounding box center [855, 338] width 1024 height 53
click at [211, 327] on span "Intro" at bounding box center [195, 341] width 64 height 28
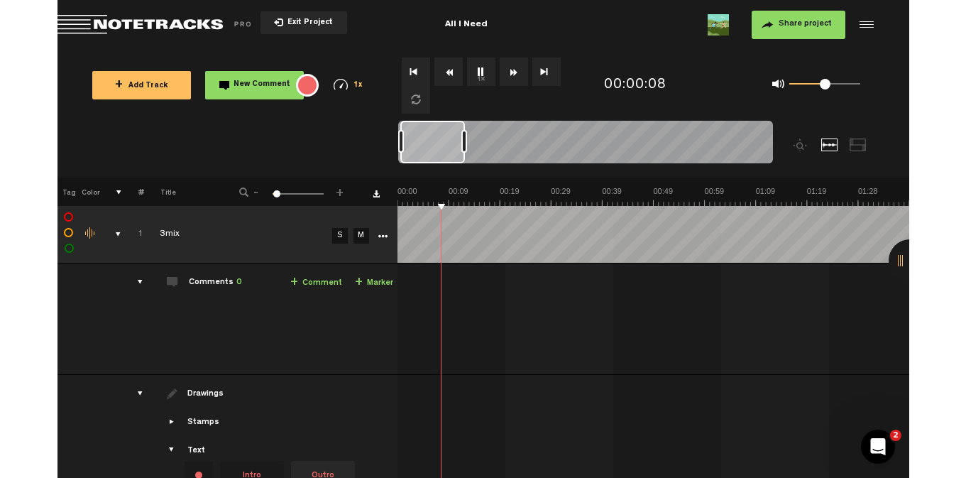
scroll to position [0, 0]
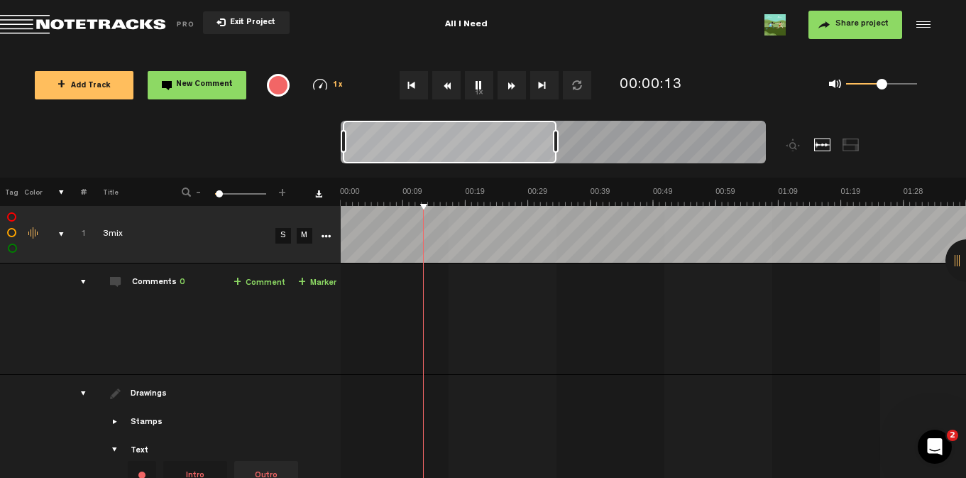
click at [11, 193] on th "Tag" at bounding box center [10, 191] width 21 height 28
click at [61, 190] on th at bounding box center [54, 191] width 22 height 28
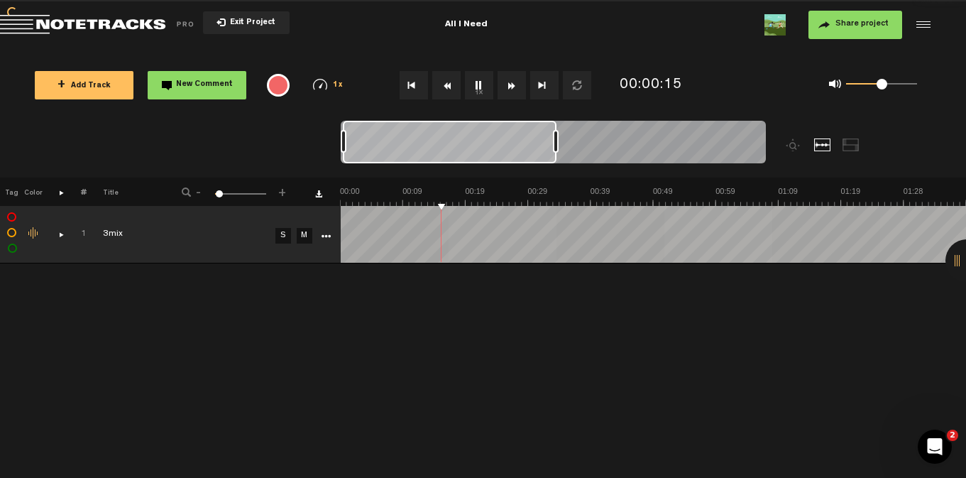
click at [61, 191] on th at bounding box center [54, 191] width 22 height 28
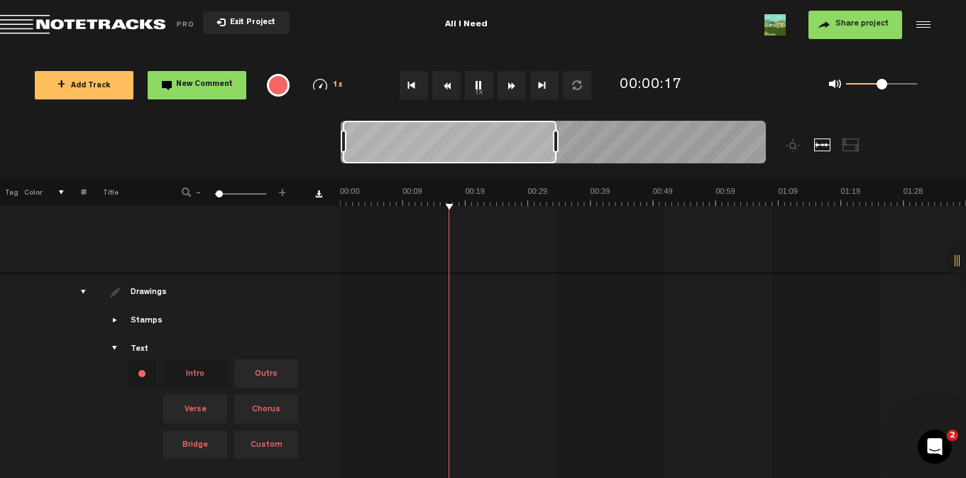
scroll to position [143, 0]
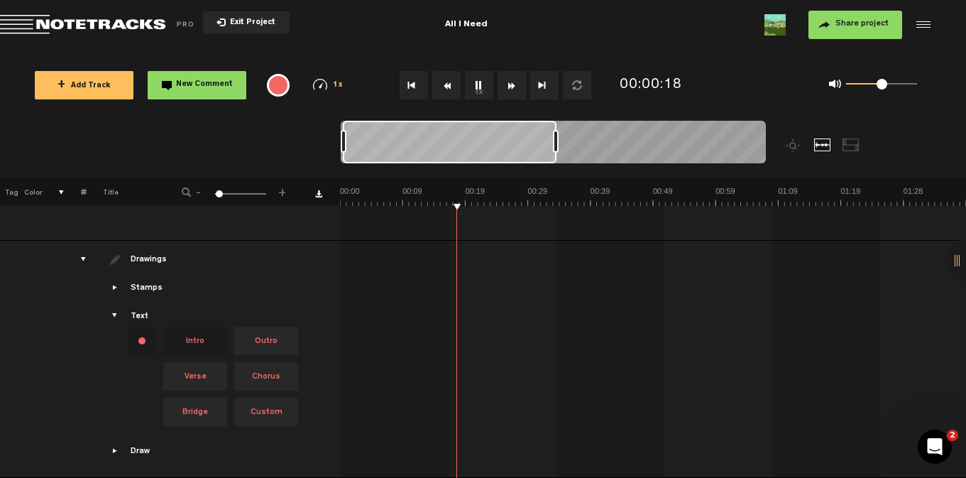
click at [219, 379] on span "Verse" at bounding box center [195, 376] width 64 height 28
click at [209, 329] on span "Intro" at bounding box center [195, 341] width 64 height 28
click at [133, 335] on div "Change text color.To change the color of an existing text, select the stamp on …" at bounding box center [142, 341] width 28 height 28
drag, startPoint x: 142, startPoint y: 359, endPoint x: 383, endPoint y: 246, distance: 266.1
drag, startPoint x: 383, startPoint y: 246, endPoint x: 328, endPoint y: 258, distance: 56.1
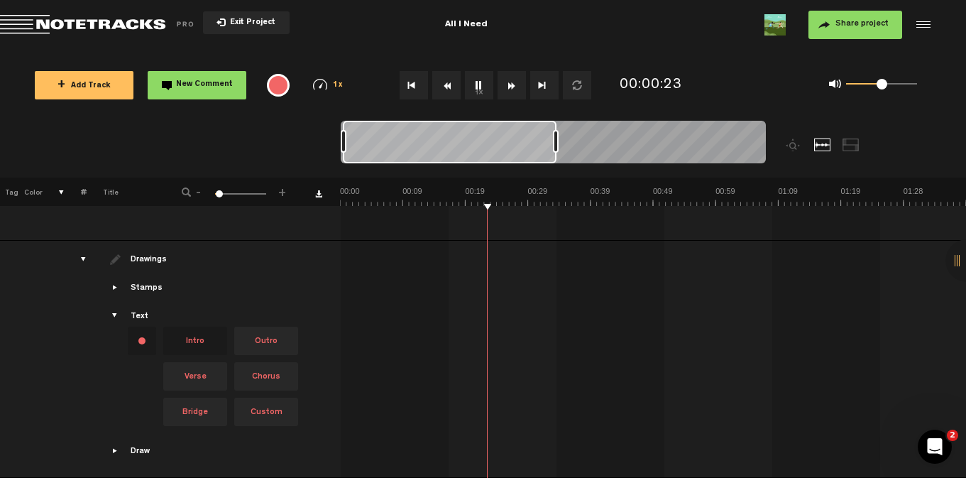
click at [328, 258] on tr "Drawings Stamps Text Intro" at bounding box center [483, 359] width 967 height 237
click at [141, 327] on div "Change text color.To change the color of an existing text, select the stamp on …" at bounding box center [142, 341] width 28 height 28
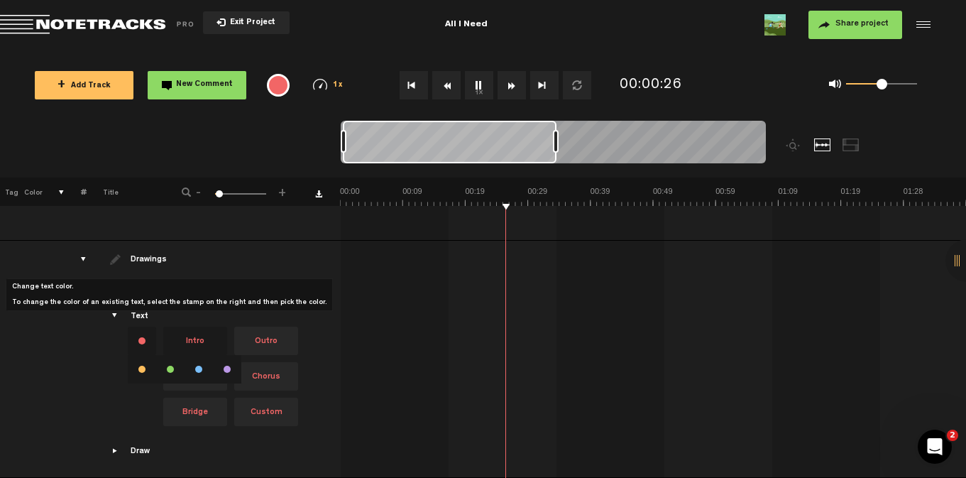
click at [144, 327] on div "Change text color.To change the color of an existing text, select the stamp on …" at bounding box center [142, 341] width 28 height 28
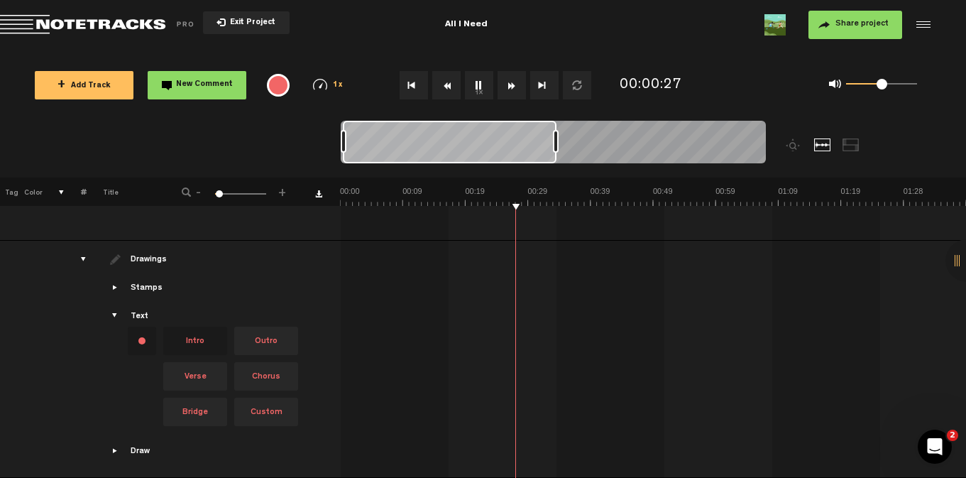
click at [137, 311] on div "Text" at bounding box center [140, 317] width 18 height 12
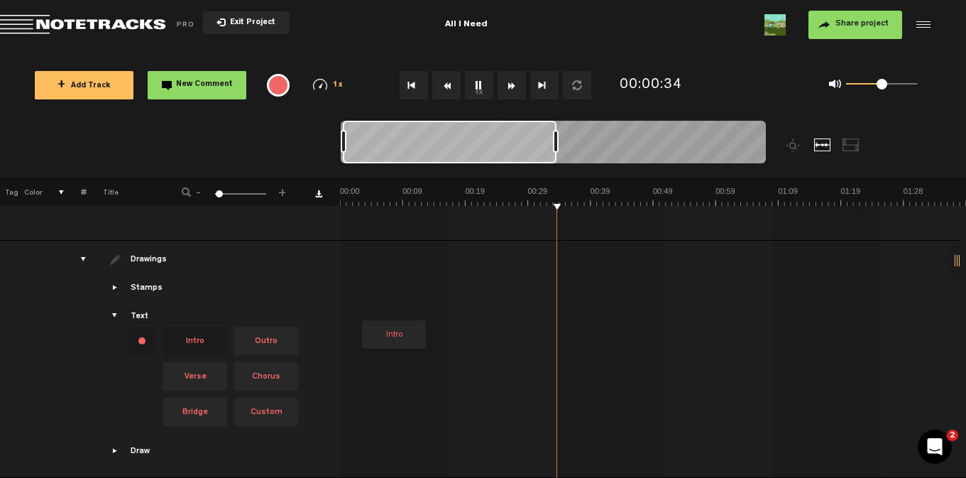
drag, startPoint x: 182, startPoint y: 326, endPoint x: 361, endPoint y: 267, distance: 188.4
click at [361, 267] on tr "Drawings Stamps Text Intro" at bounding box center [483, 359] width 967 height 237
click at [374, 274] on div "Intro" at bounding box center [377, 284] width 30 height 20
drag, startPoint x: 379, startPoint y: 273, endPoint x: 425, endPoint y: 259, distance: 47.4
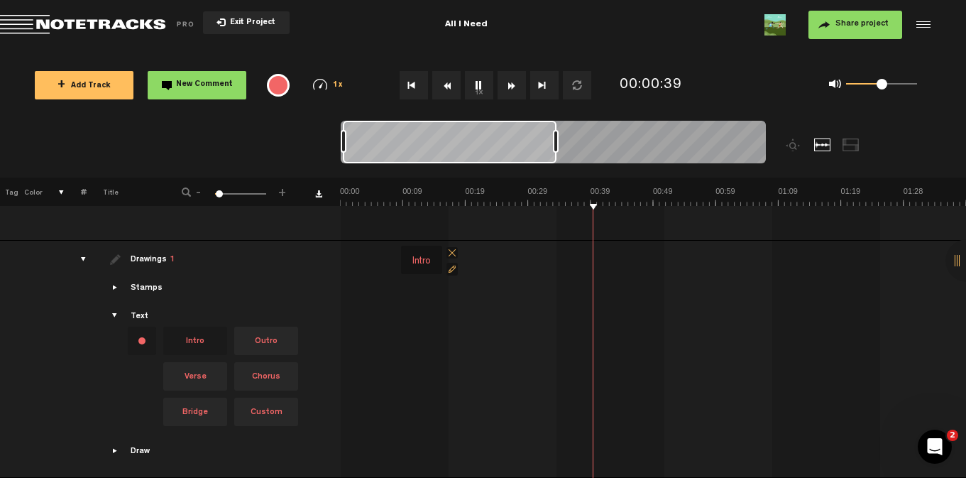
click at [425, 259] on div "Intro" at bounding box center [422, 261] width 30 height 20
click at [361, 142] on div at bounding box center [450, 142] width 214 height 43
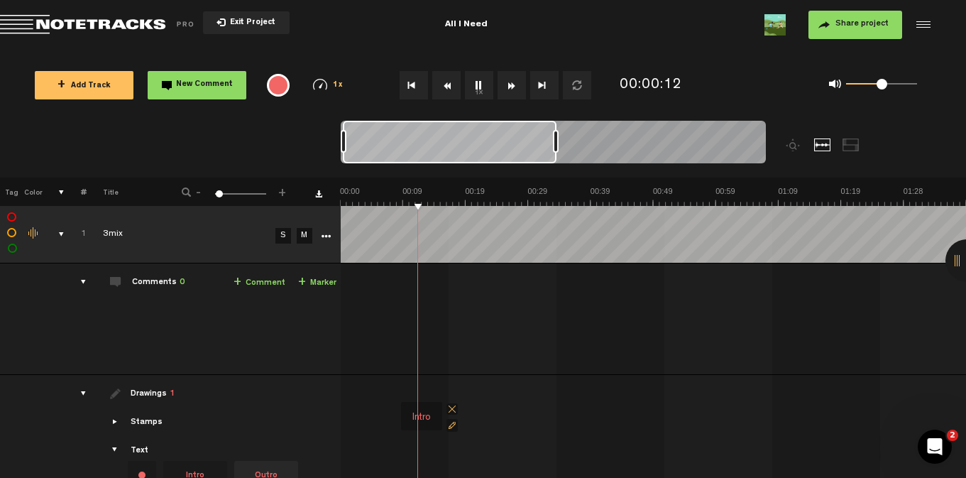
click at [454, 425] on span at bounding box center [452, 425] width 11 height 13
type input "I"
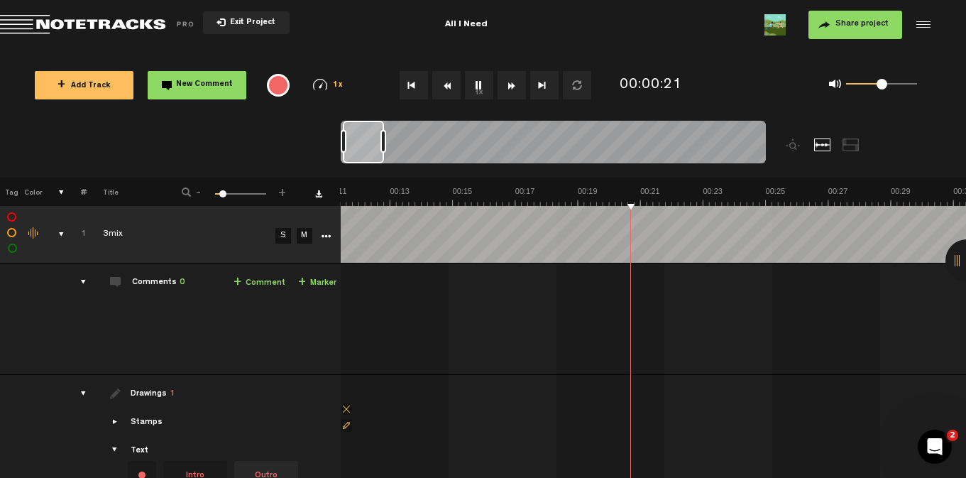
scroll to position [0, 432]
drag, startPoint x: 555, startPoint y: 140, endPoint x: 384, endPoint y: 164, distance: 172.8
click at [384, 164] on div at bounding box center [553, 145] width 425 height 48
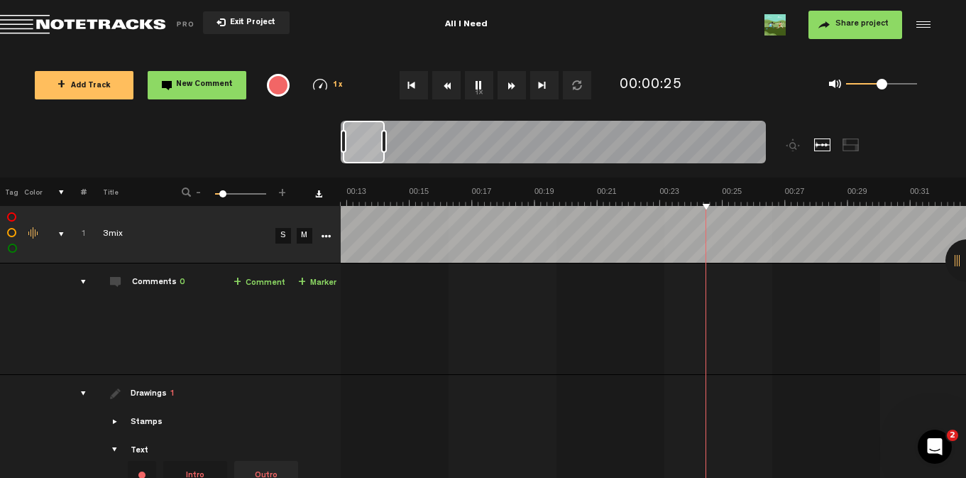
click at [478, 86] on button "1x" at bounding box center [479, 85] width 28 height 28
click at [454, 83] on button "Rewind" at bounding box center [446, 85] width 28 height 28
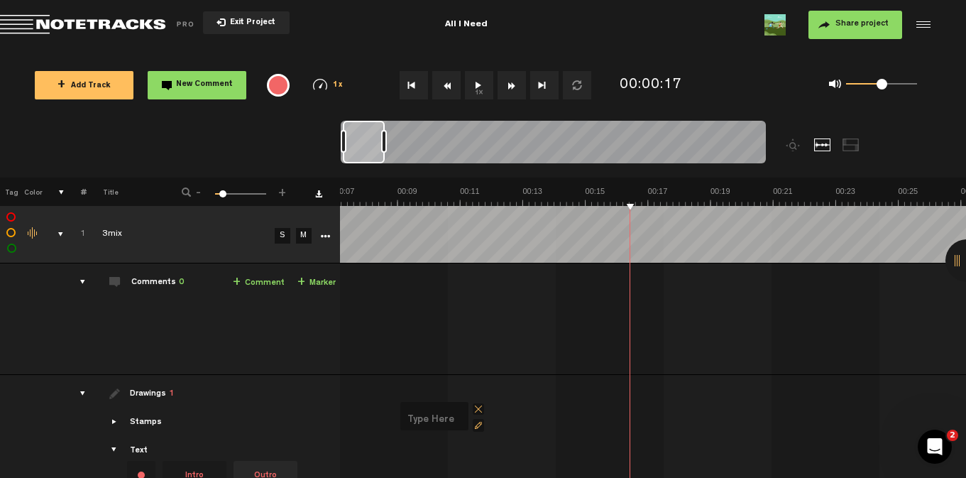
scroll to position [0, 256]
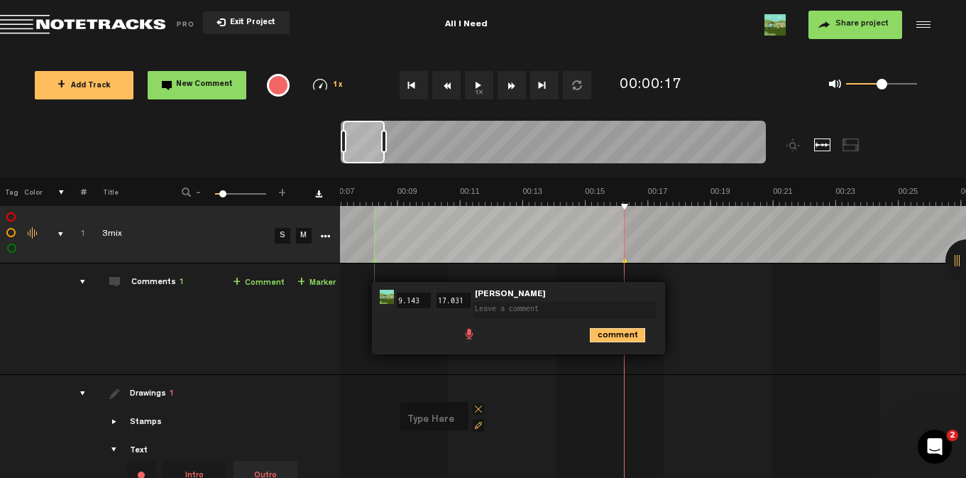
click at [602, 334] on icon "comment" at bounding box center [617, 335] width 55 height 14
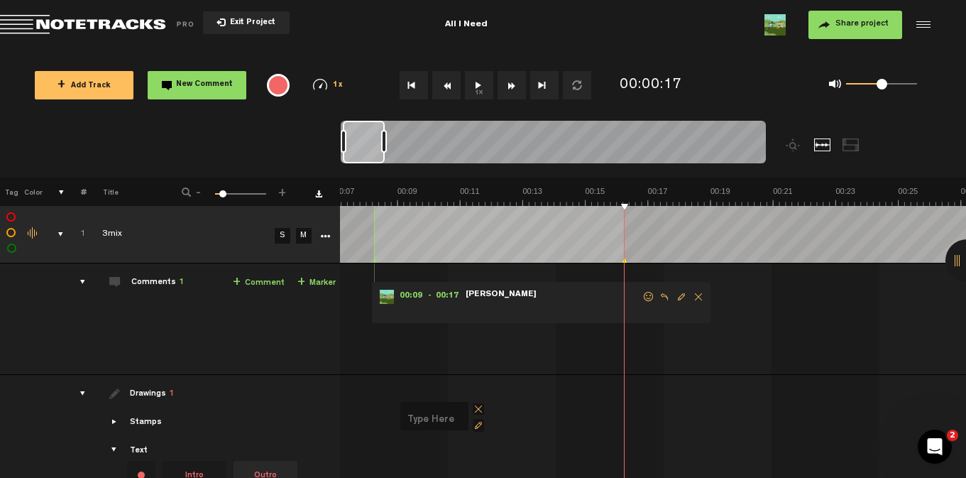
click at [696, 295] on span "Delete comment" at bounding box center [698, 297] width 17 height 10
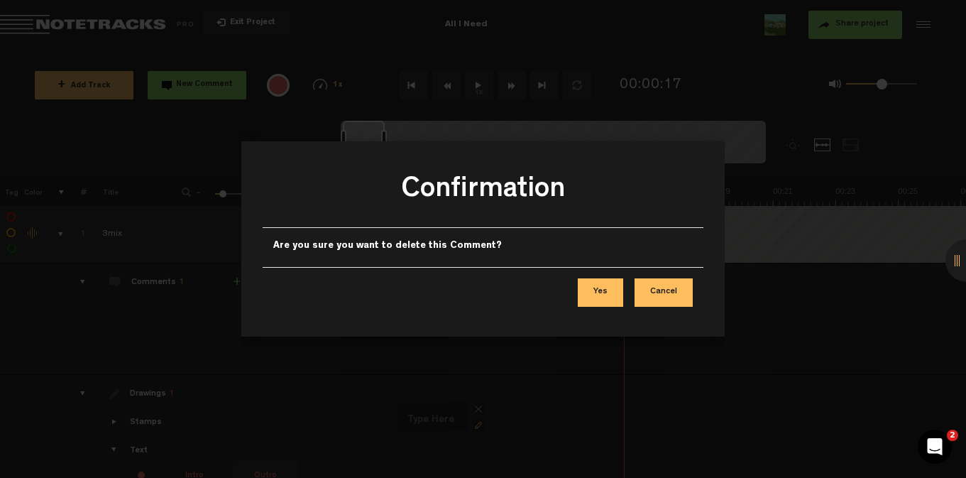
click at [599, 295] on button "Yes" at bounding box center [600, 292] width 45 height 28
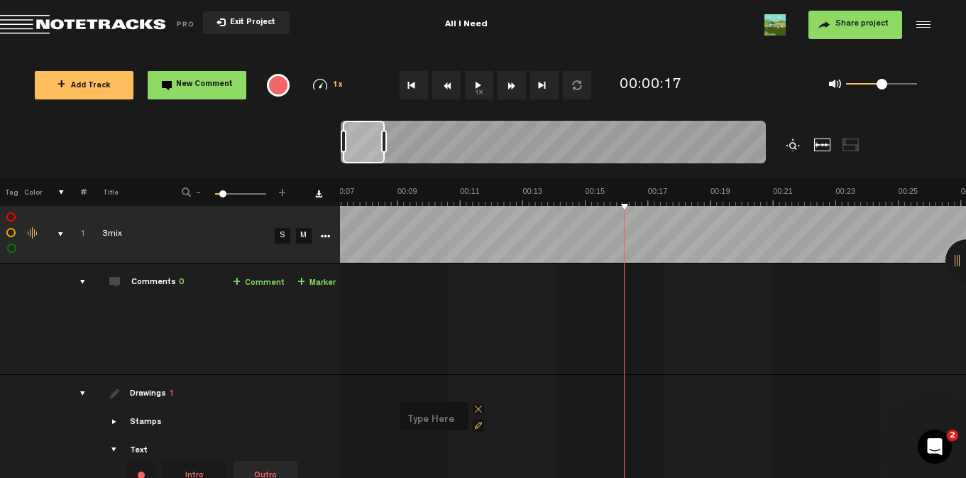
click at [790, 142] on div at bounding box center [794, 144] width 17 height 13
click at [792, 143] on div at bounding box center [794, 144] width 17 height 13
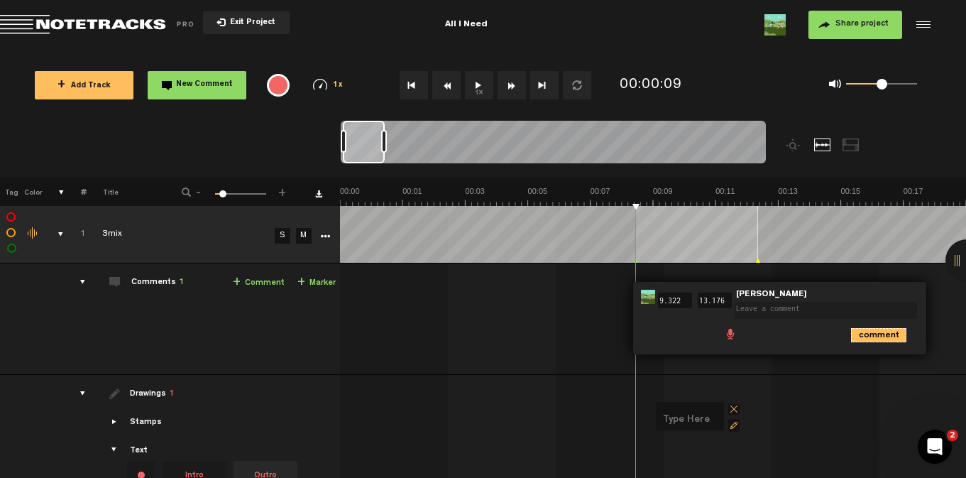
click at [851, 333] on icon "comment" at bounding box center [878, 335] width 55 height 14
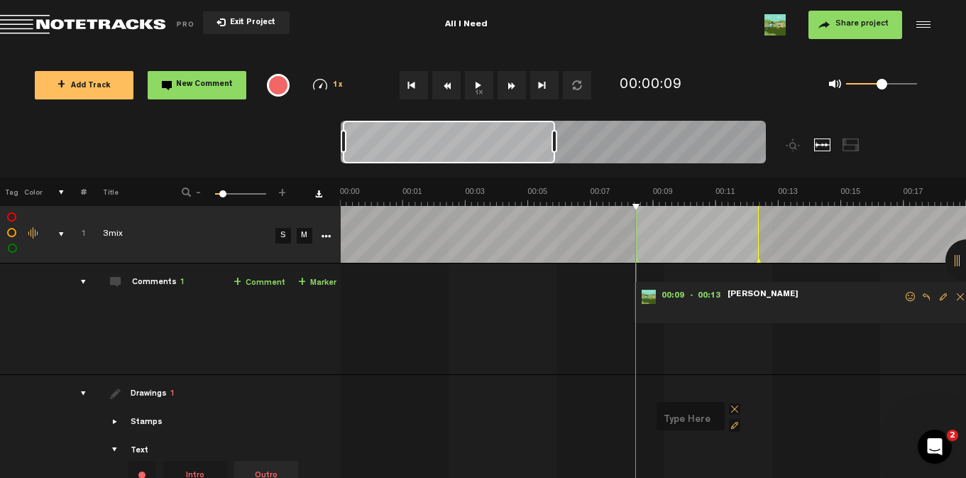
scroll to position [0, 170]
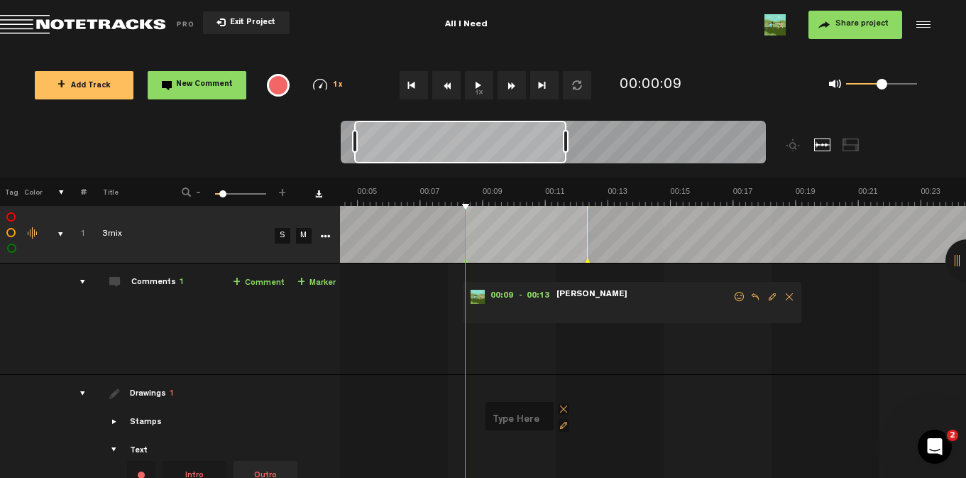
click at [790, 293] on span "Delete comment" at bounding box center [789, 297] width 17 height 10
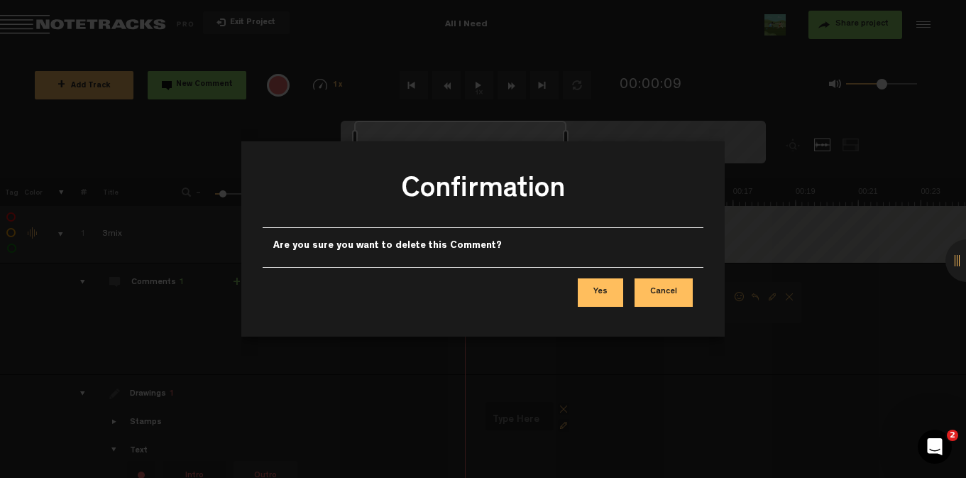
click at [596, 293] on button "Yes" at bounding box center [600, 292] width 45 height 28
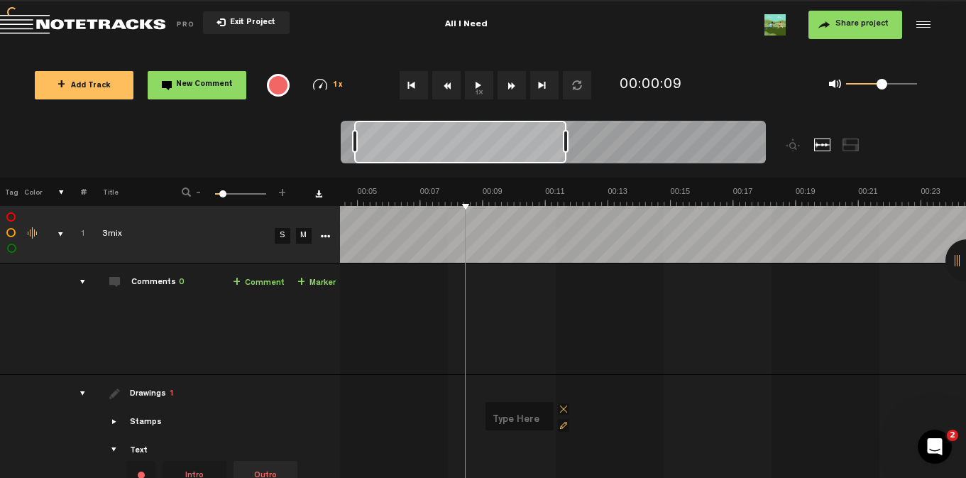
click at [851, 266] on div at bounding box center [967, 260] width 43 height 43
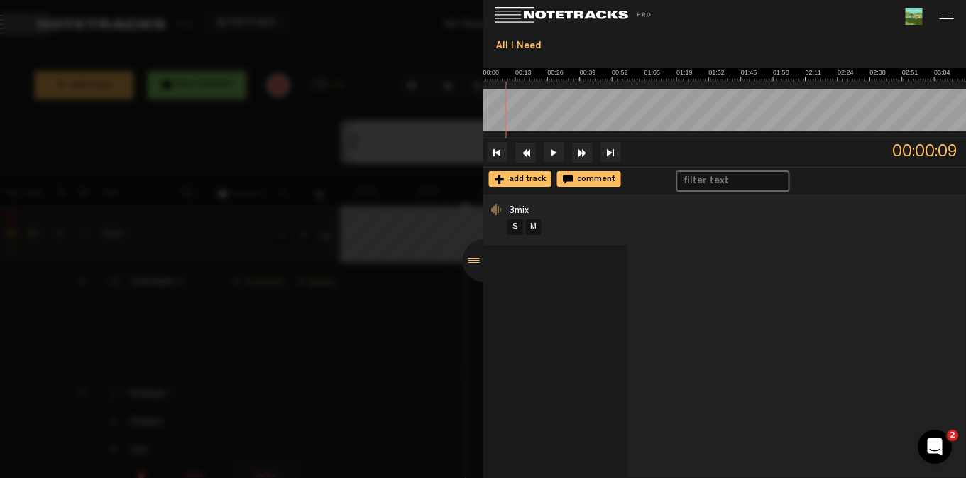
click at [547, 265] on div "3mix S M" at bounding box center [556, 336] width 145 height 283
click at [529, 231] on link "M" at bounding box center [534, 227] width 16 height 16
click at [515, 227] on link "S" at bounding box center [516, 227] width 16 height 16
click at [474, 266] on div at bounding box center [484, 260] width 43 height 43
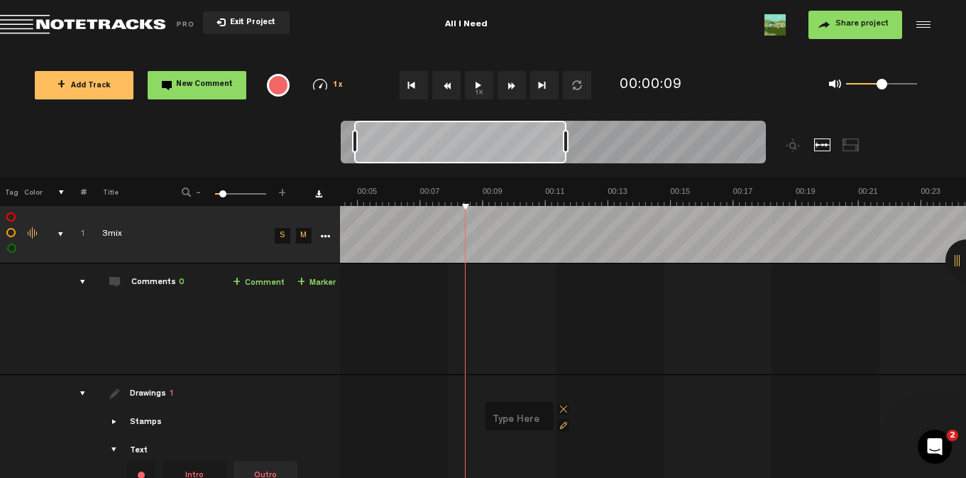
click at [848, 148] on div at bounding box center [851, 144] width 17 height 13
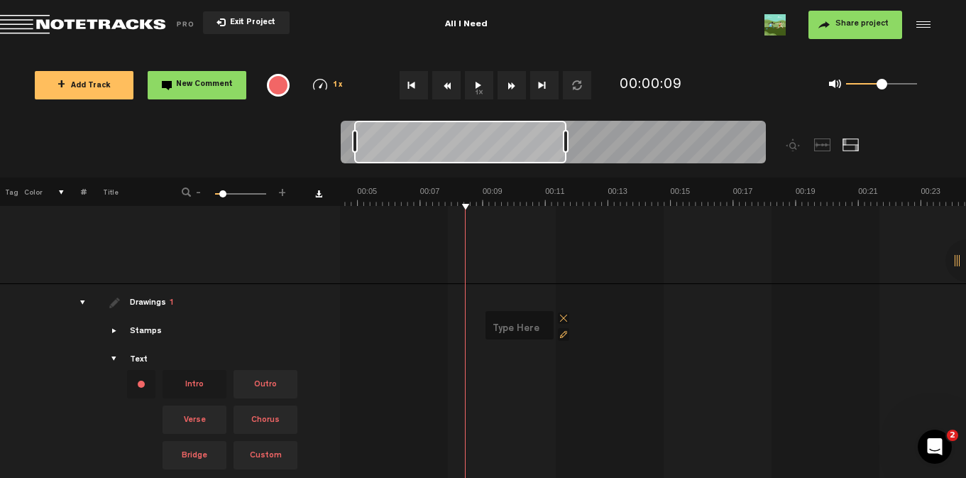
scroll to position [99, 1]
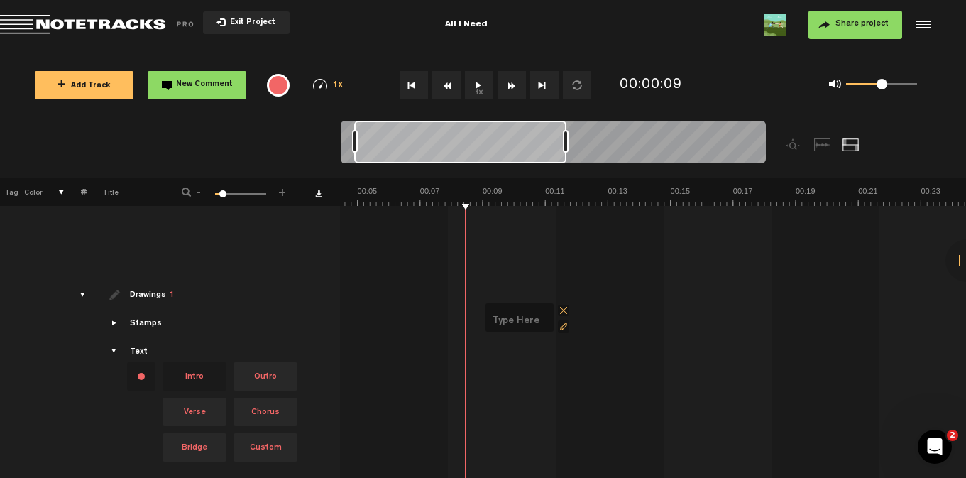
click at [523, 319] on input "text" at bounding box center [519, 321] width 57 height 19
type input "All I need is a little"
click at [482, 84] on button "1x" at bounding box center [479, 85] width 28 height 28
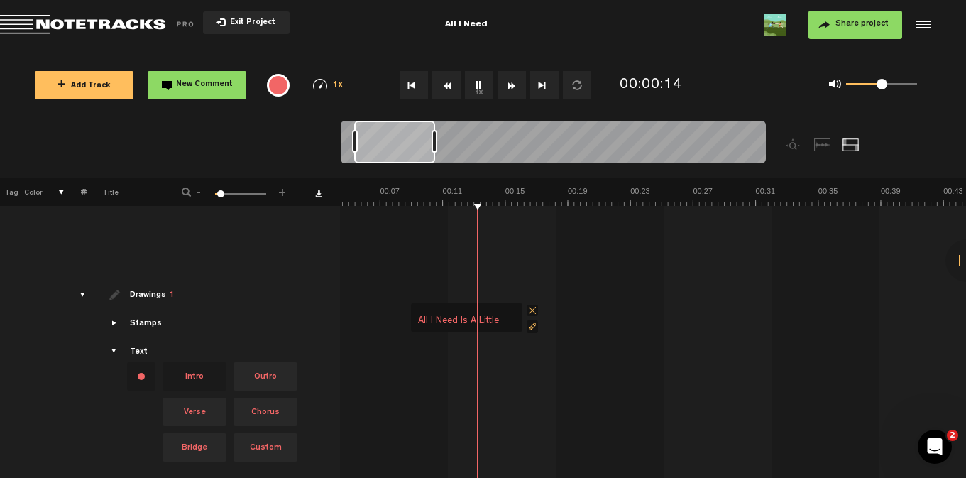
scroll to position [0, 119]
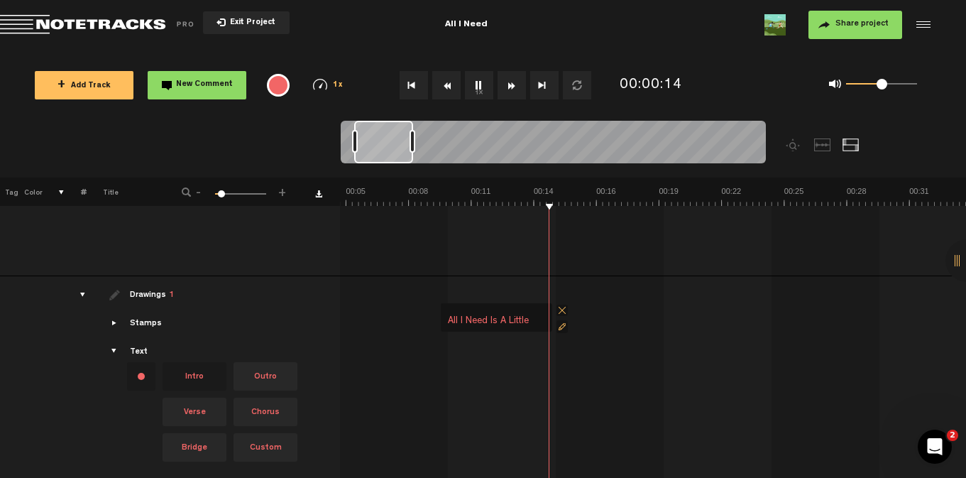
click at [413, 155] on div at bounding box center [553, 145] width 425 height 48
click at [851, 86] on span at bounding box center [886, 84] width 11 height 11
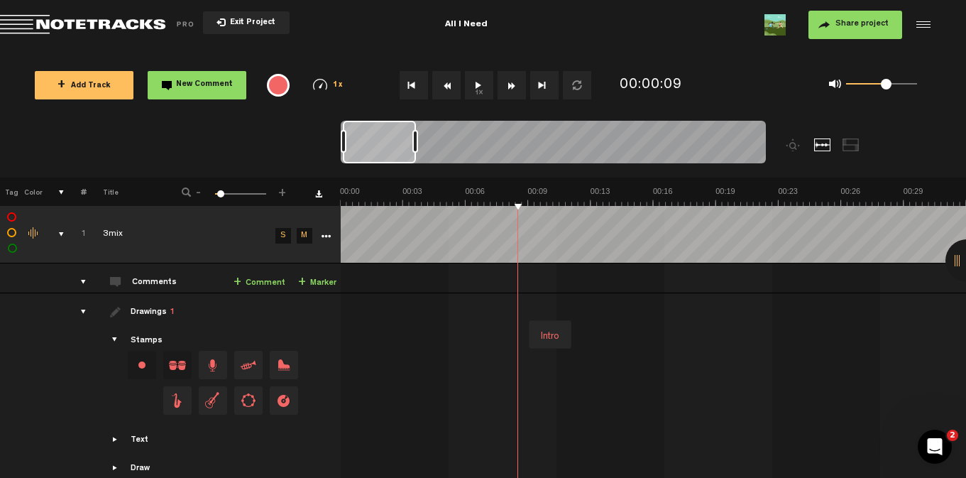
click at [478, 86] on button "1x" at bounding box center [479, 85] width 28 height 28
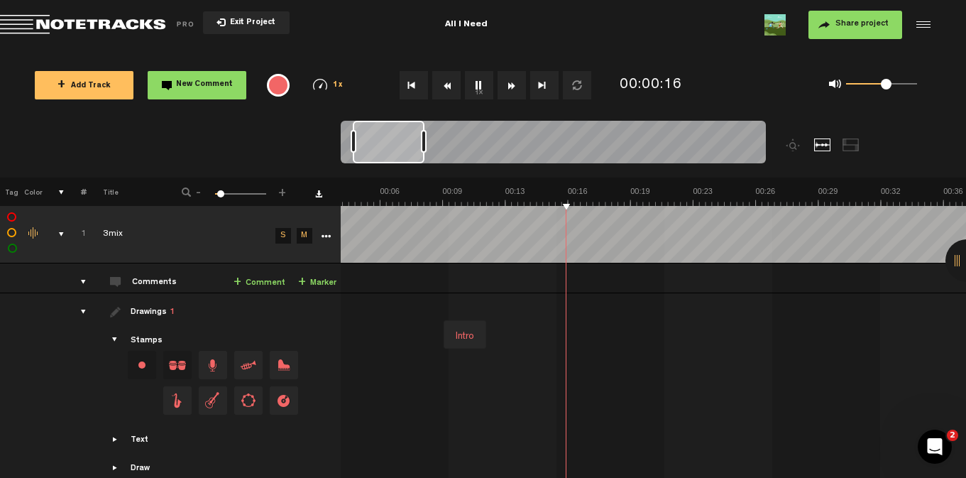
click at [839, 84] on span at bounding box center [835, 83] width 13 height 13
